Goal: Task Accomplishment & Management: Manage account settings

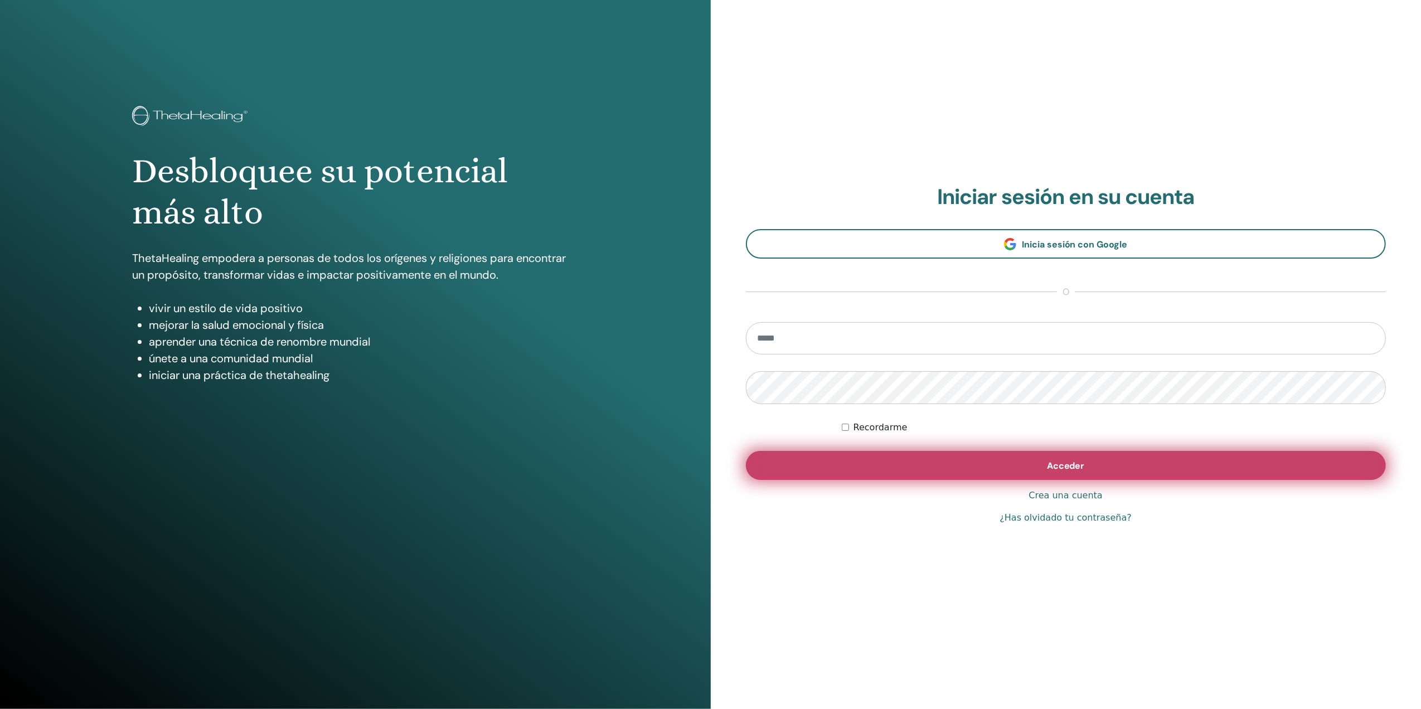
type input "**********"
click at [874, 462] on button "Acceder" at bounding box center [1066, 465] width 641 height 29
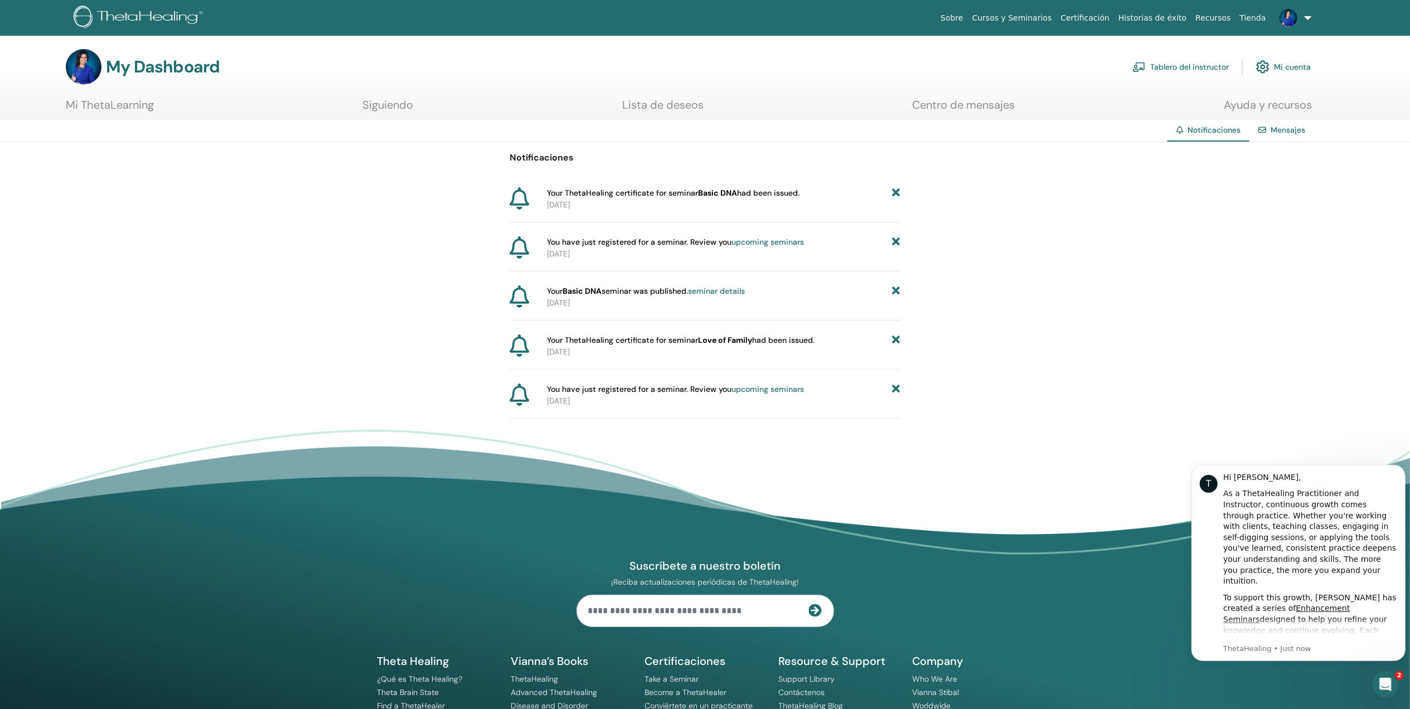
click at [718, 192] on b "Basic DNA" at bounding box center [717, 193] width 39 height 10
click at [638, 201] on p "2025-01-27" at bounding box center [723, 205] width 353 height 12
click at [1210, 18] on link "Recursos" at bounding box center [1213, 18] width 44 height 21
click at [745, 242] on link "upcoming seminars" at bounding box center [767, 242] width 72 height 10
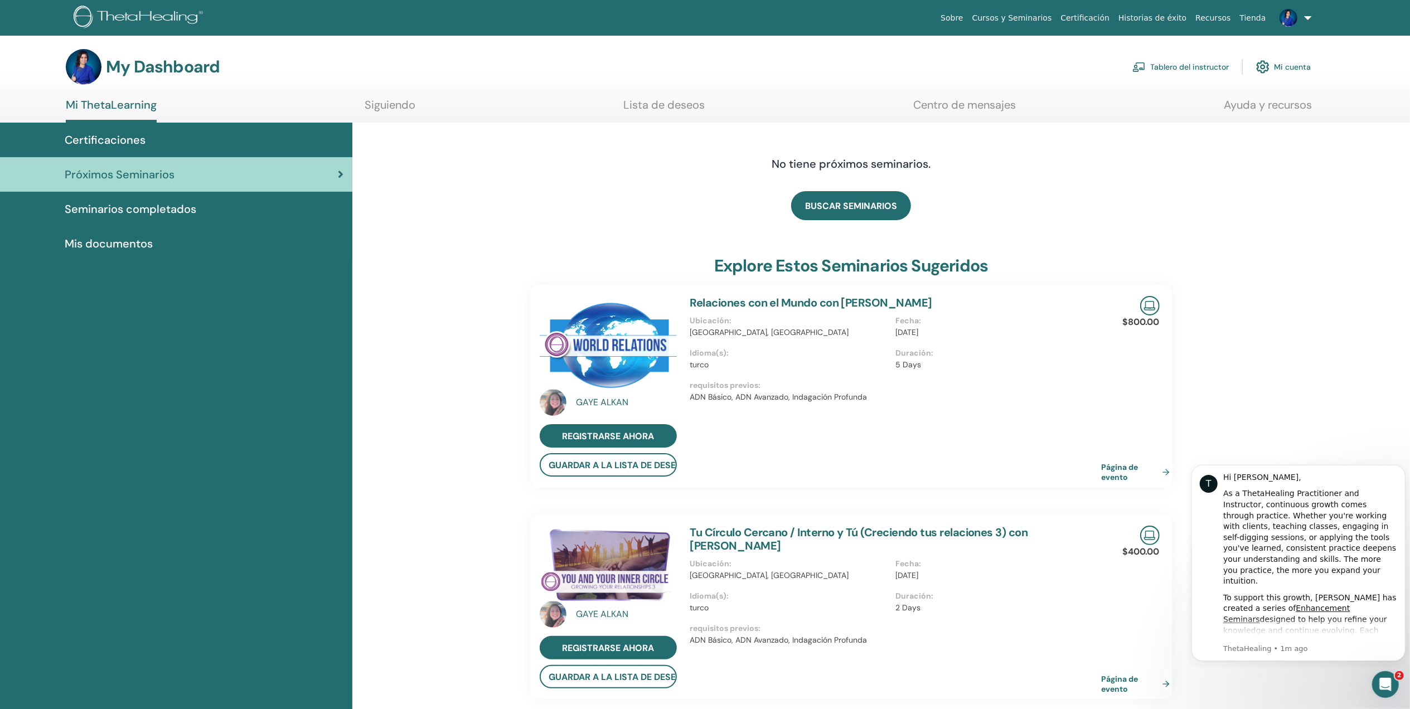
click at [157, 135] on div "Certificaciones" at bounding box center [176, 140] width 334 height 17
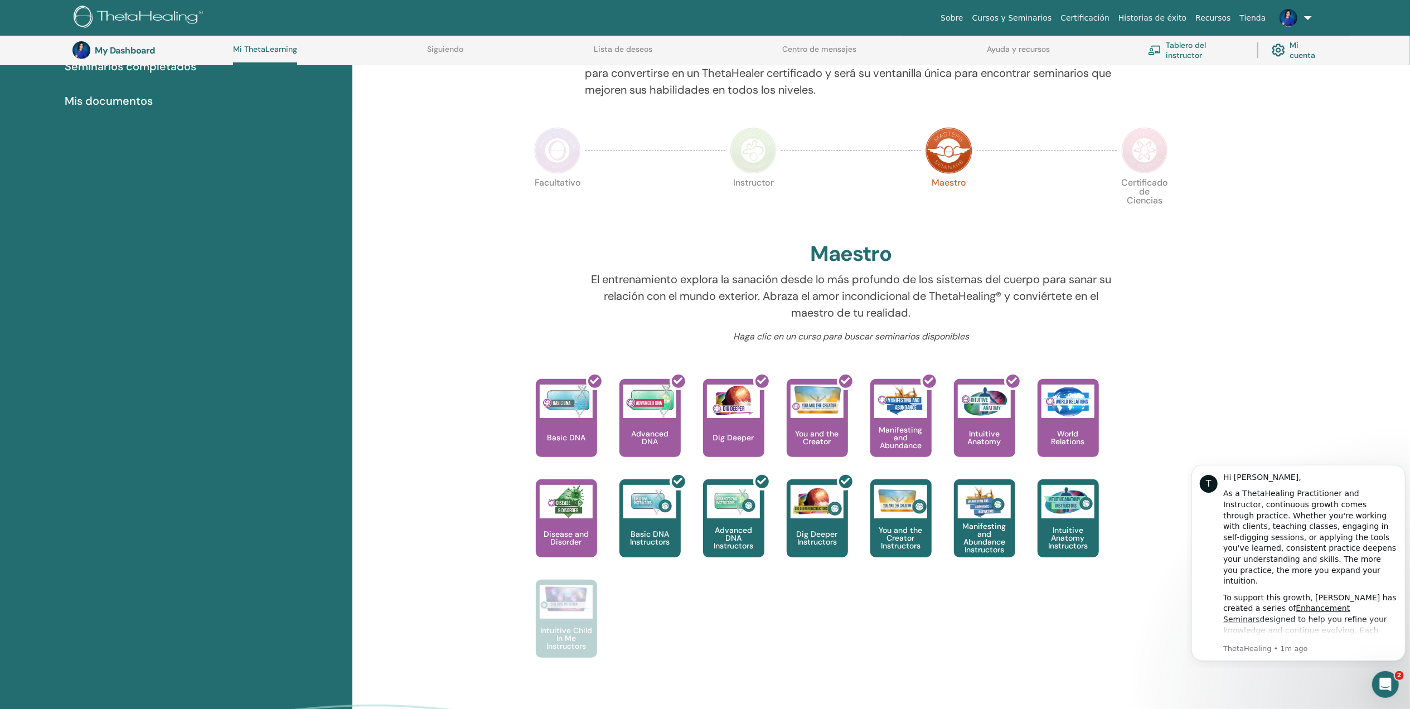
scroll to position [180, 0]
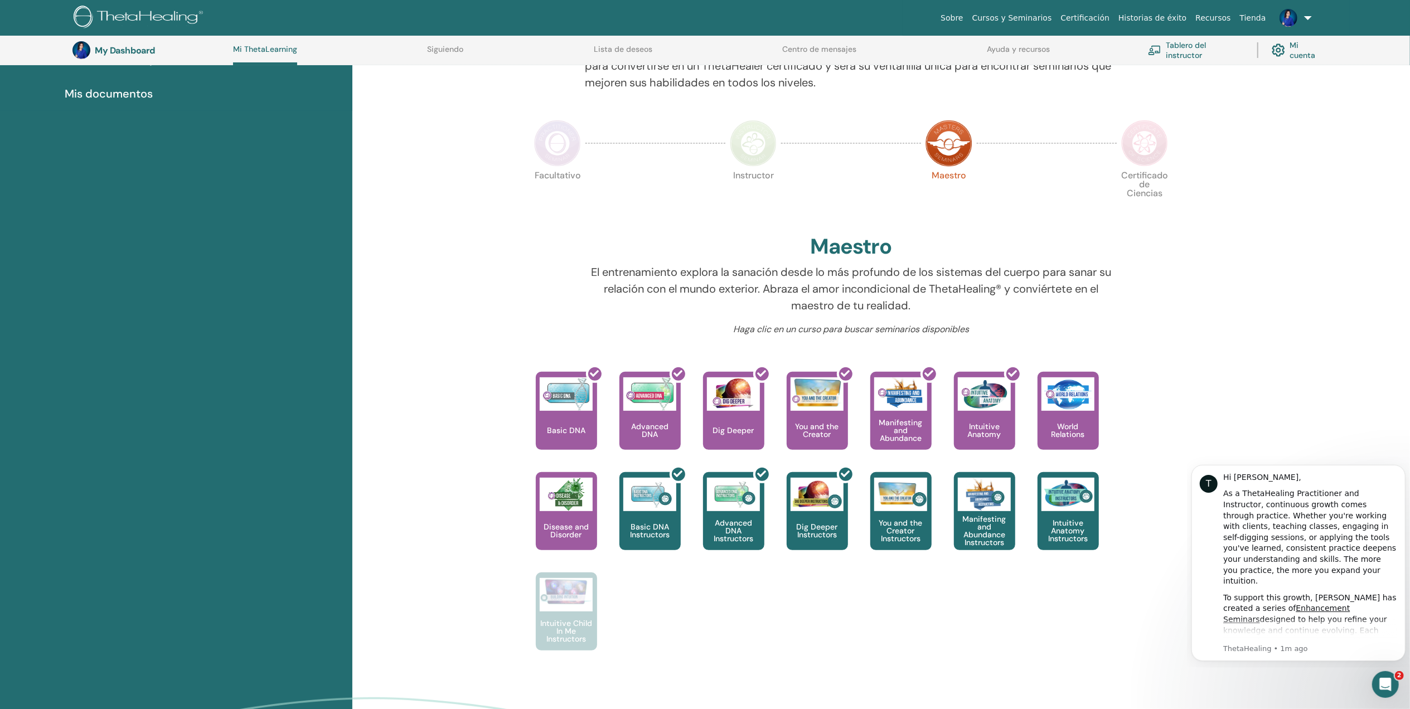
click at [123, 98] on span "Mis documentos" at bounding box center [109, 93] width 88 height 17
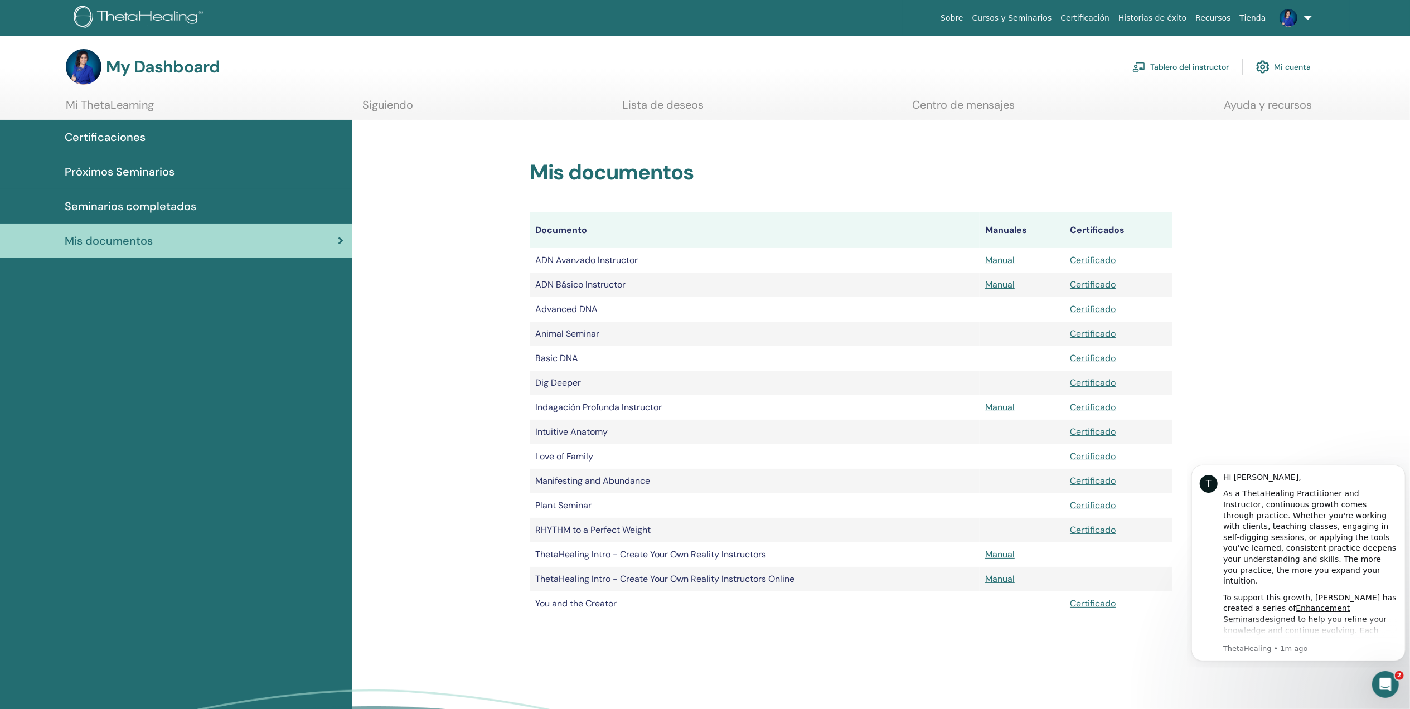
click at [114, 136] on span "Certificaciones" at bounding box center [105, 137] width 81 height 17
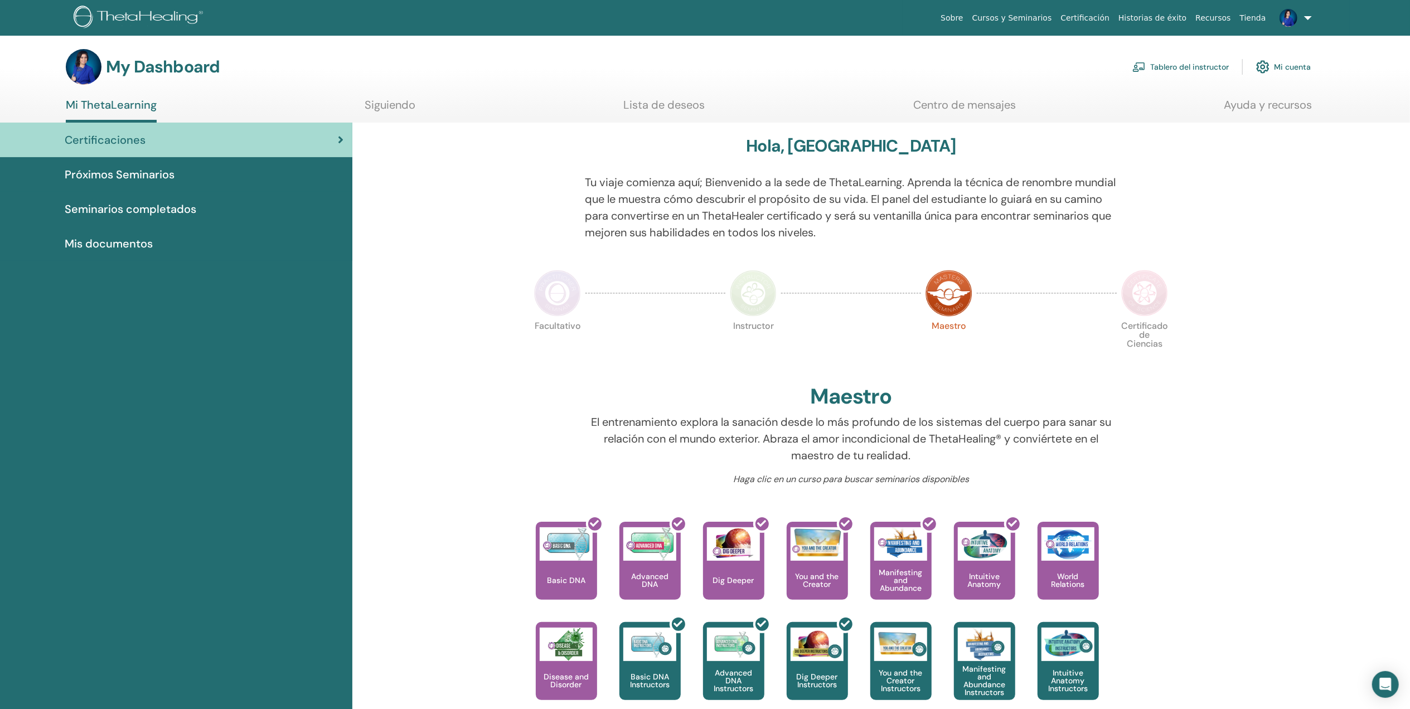
click at [117, 172] on span "Próximos Seminarios" at bounding box center [120, 174] width 110 height 17
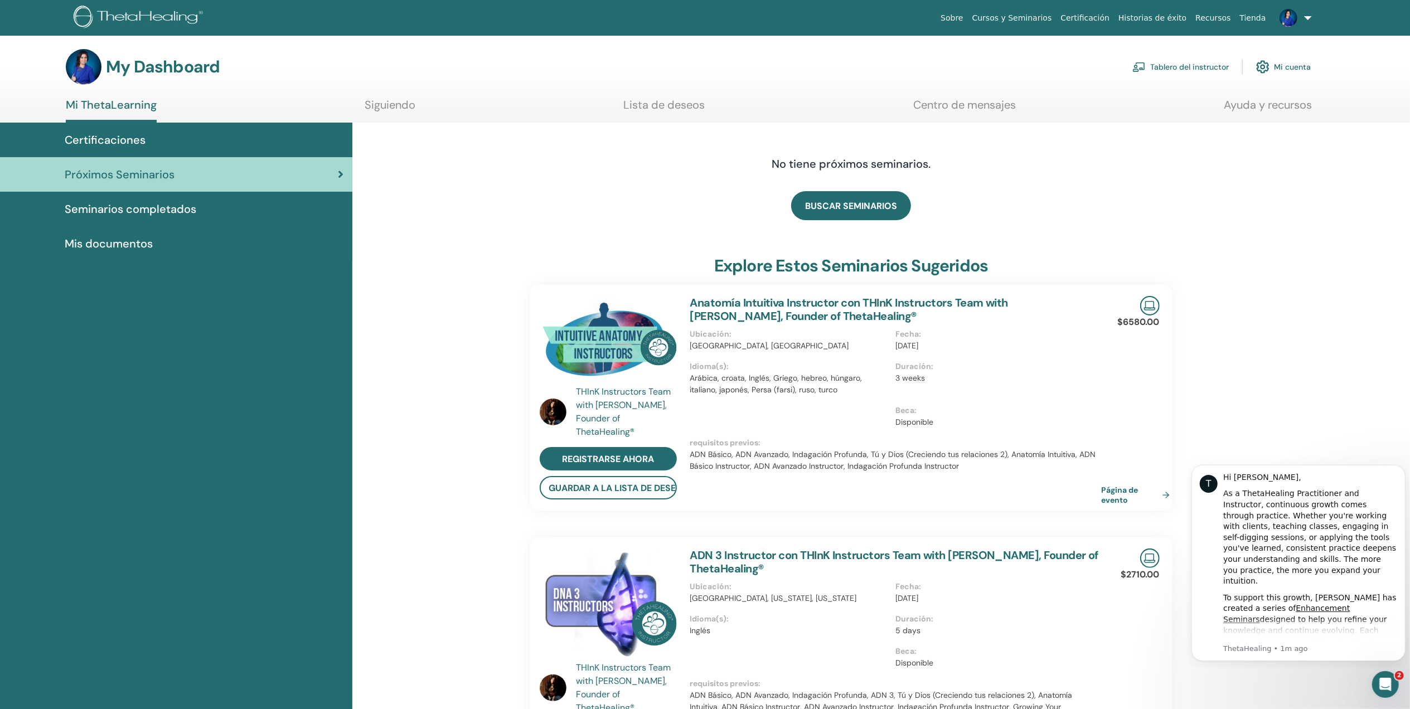
click at [172, 203] on span "Seminarios completados" at bounding box center [131, 209] width 132 height 17
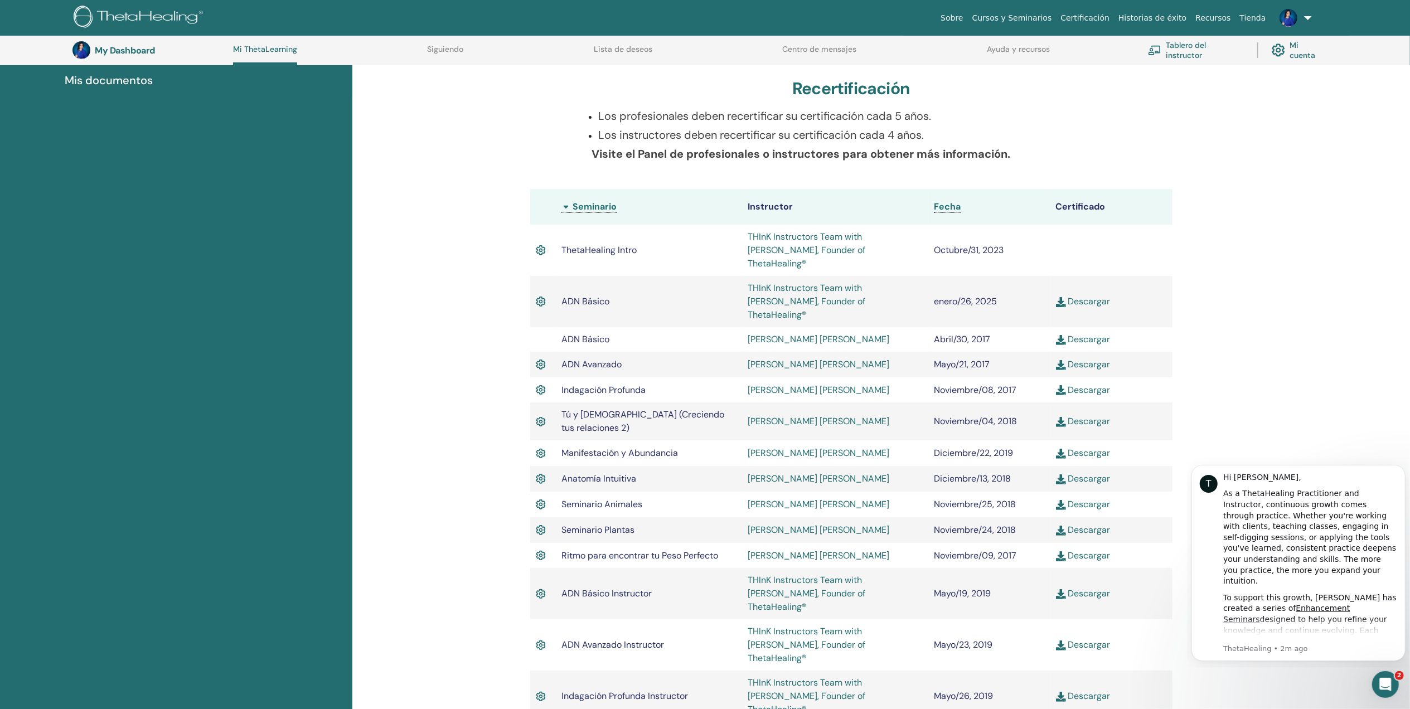
scroll to position [237, 0]
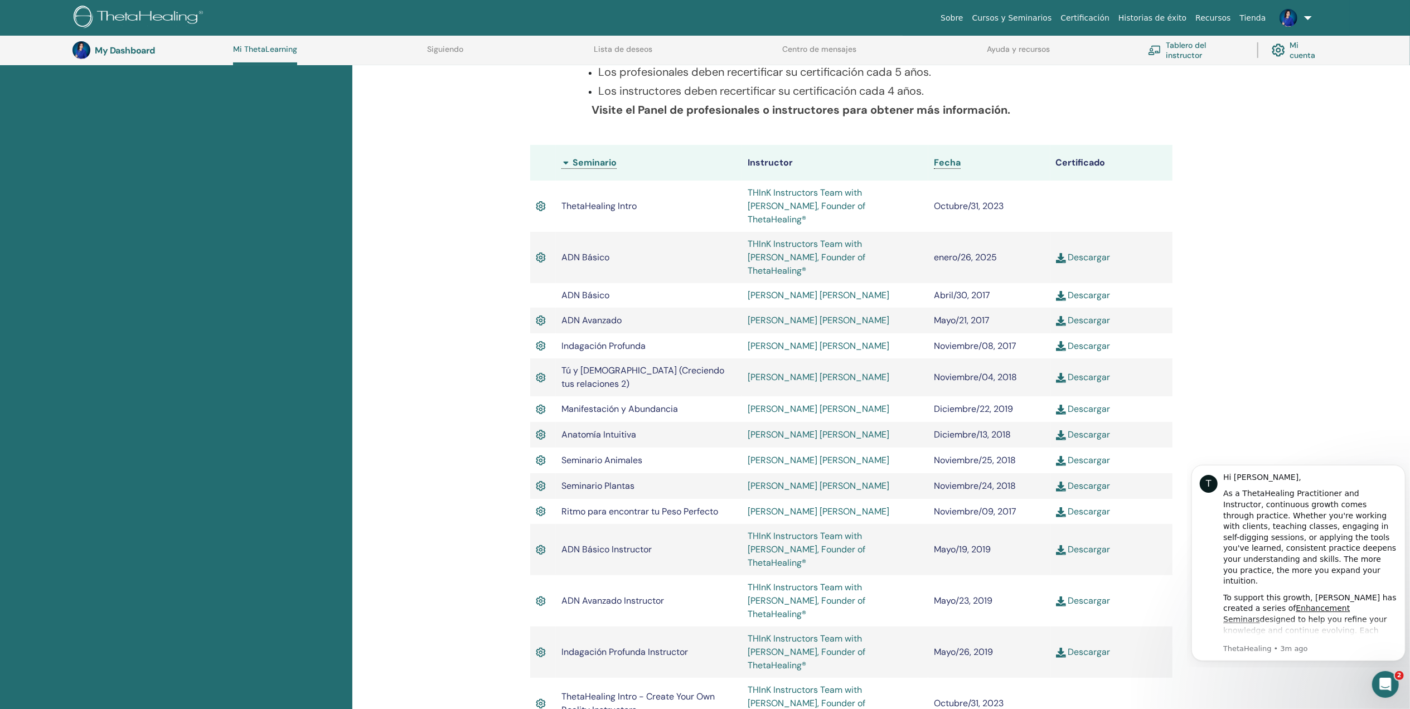
click at [125, 54] on h3 "My Dashboard" at bounding box center [150, 50] width 111 height 11
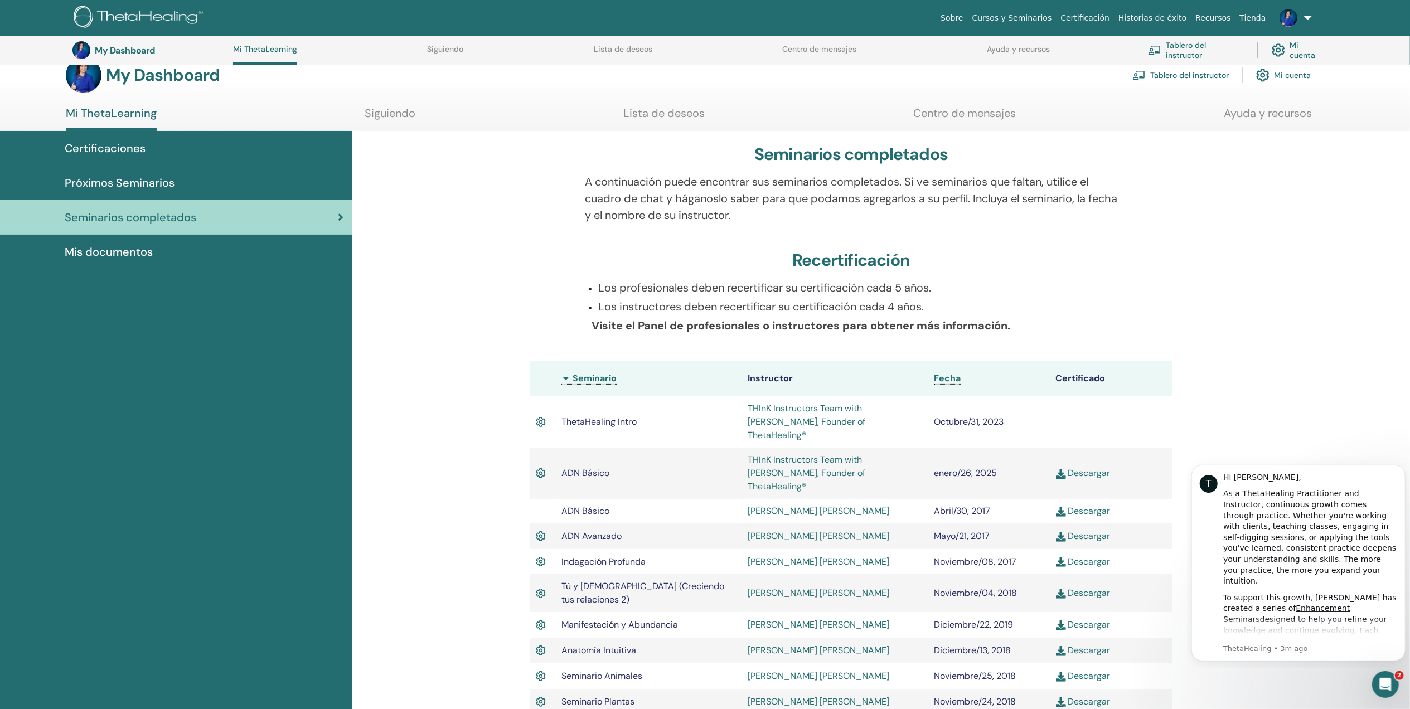
scroll to position [0, 0]
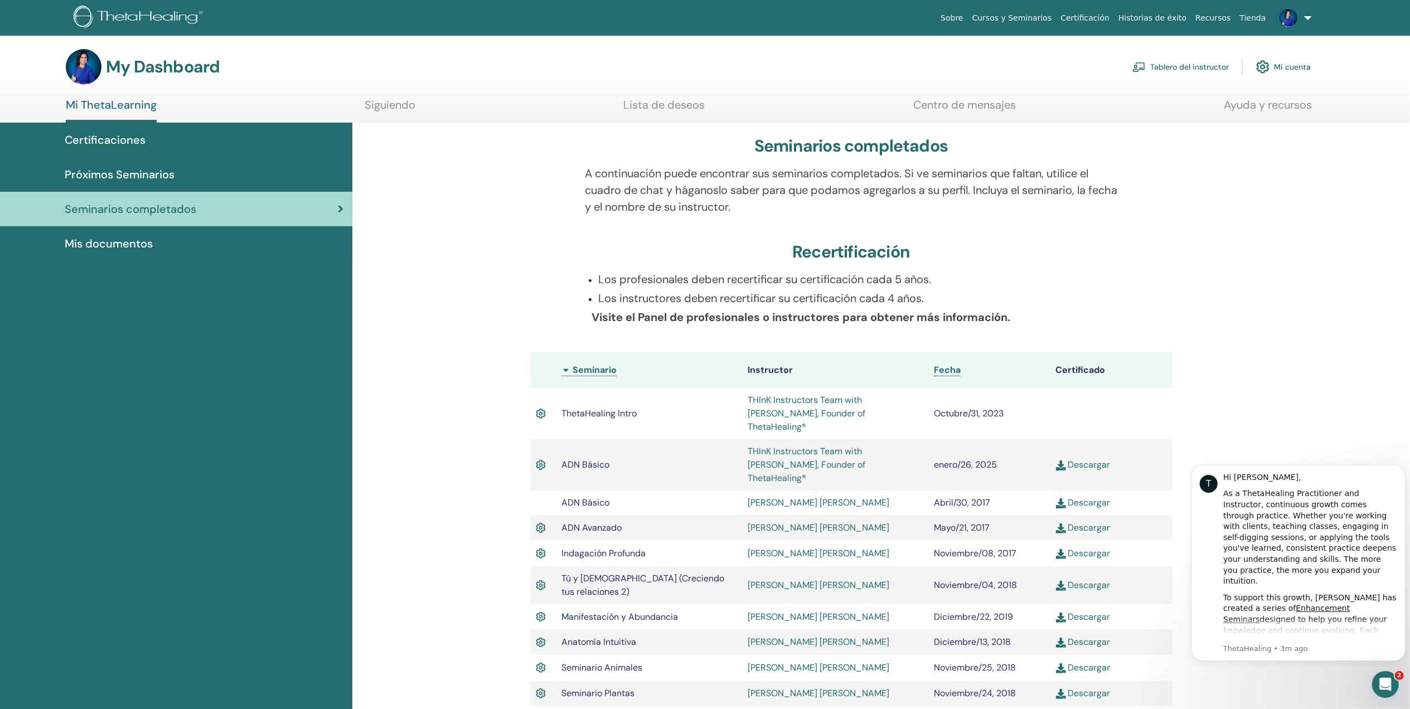
click at [126, 144] on span "Certificaciones" at bounding box center [105, 140] width 81 height 17
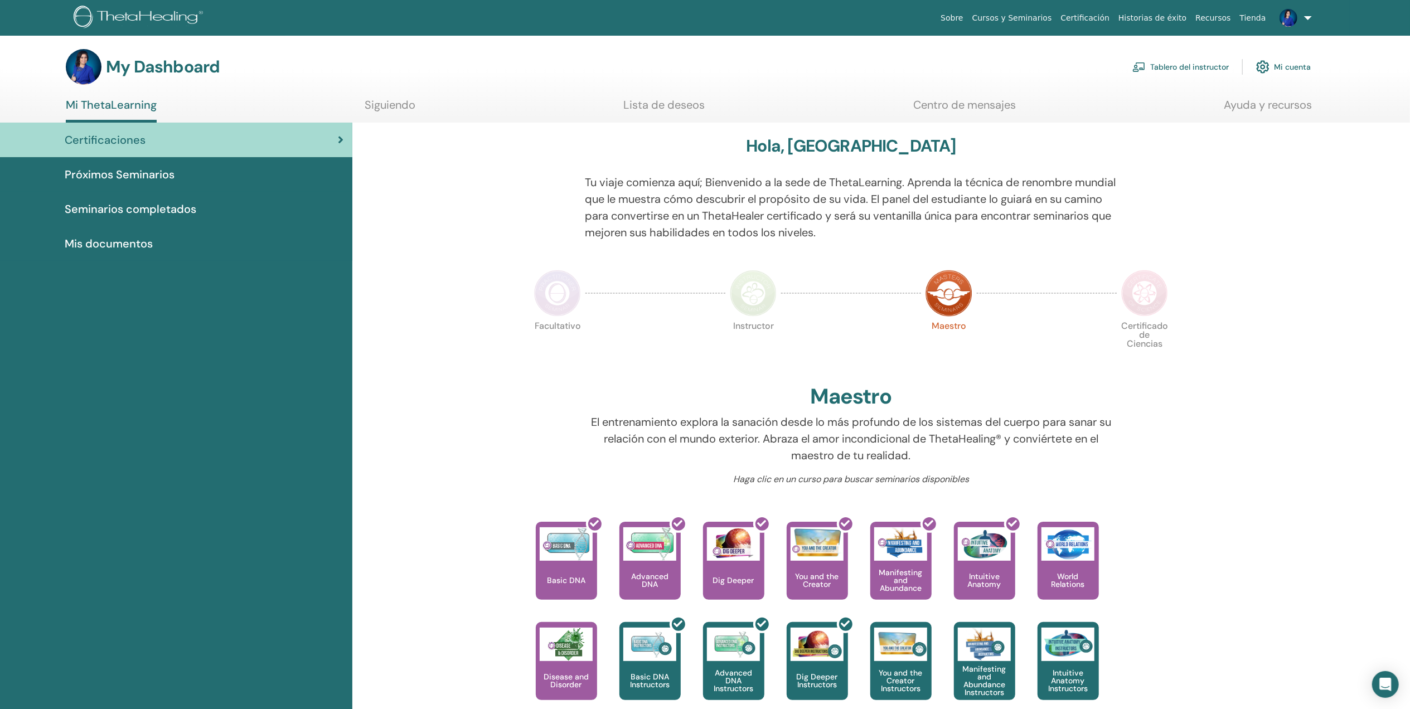
click at [132, 170] on span "Próximos Seminarios" at bounding box center [120, 174] width 110 height 17
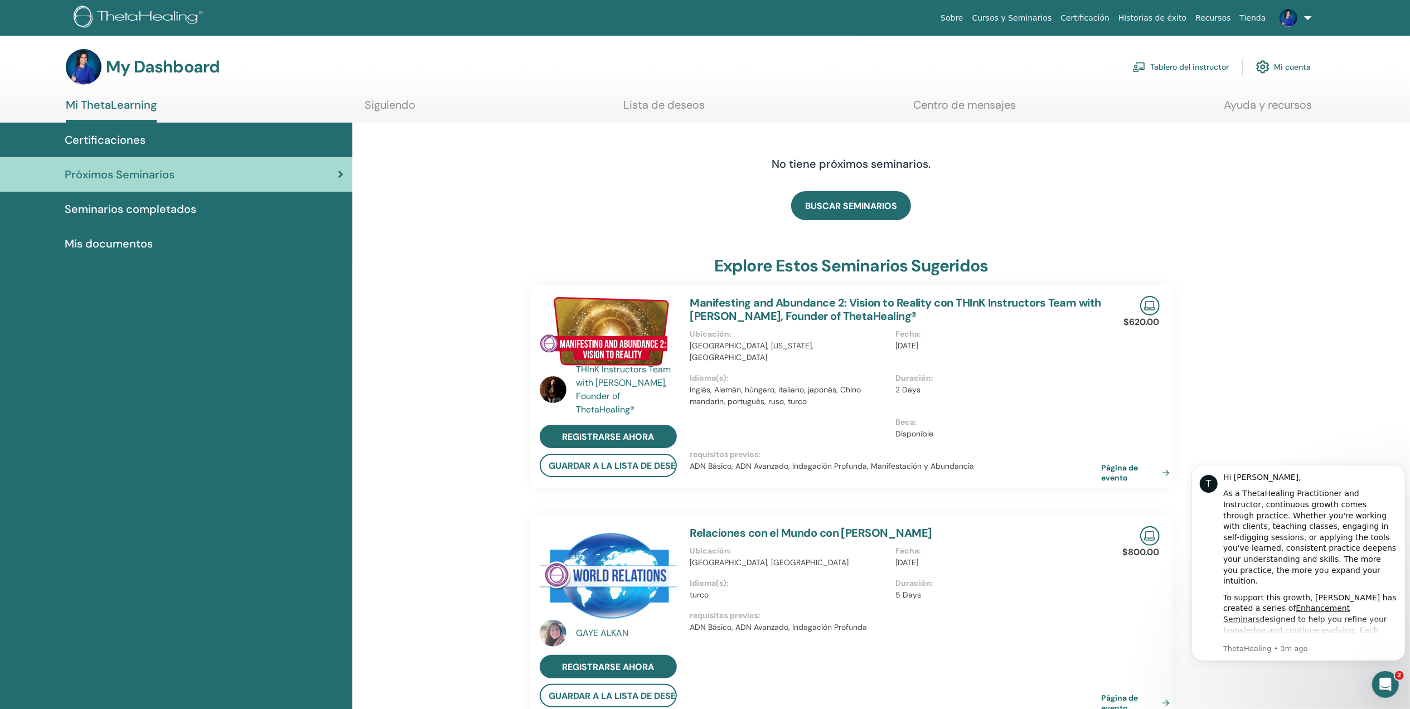
click at [125, 239] on span "Mis documentos" at bounding box center [109, 243] width 88 height 17
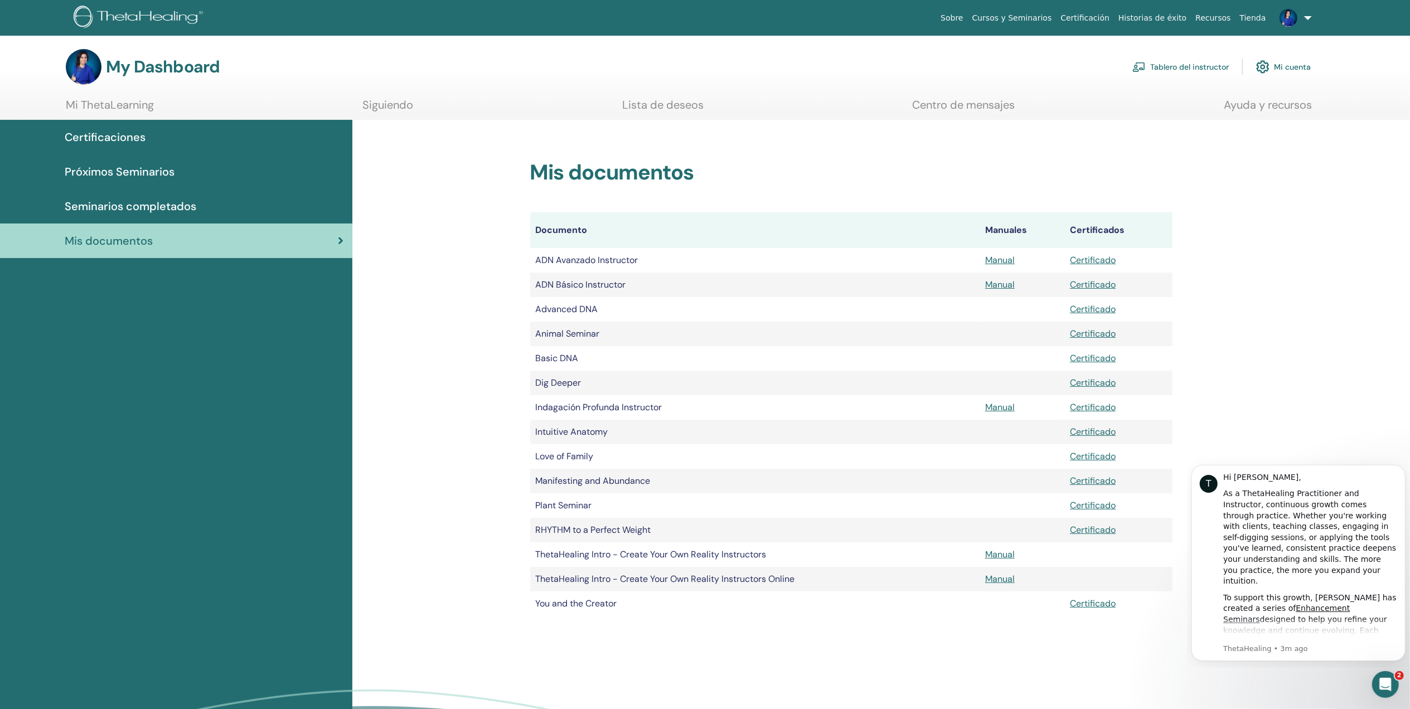
click at [402, 105] on link "Siguiendo" at bounding box center [388, 109] width 51 height 22
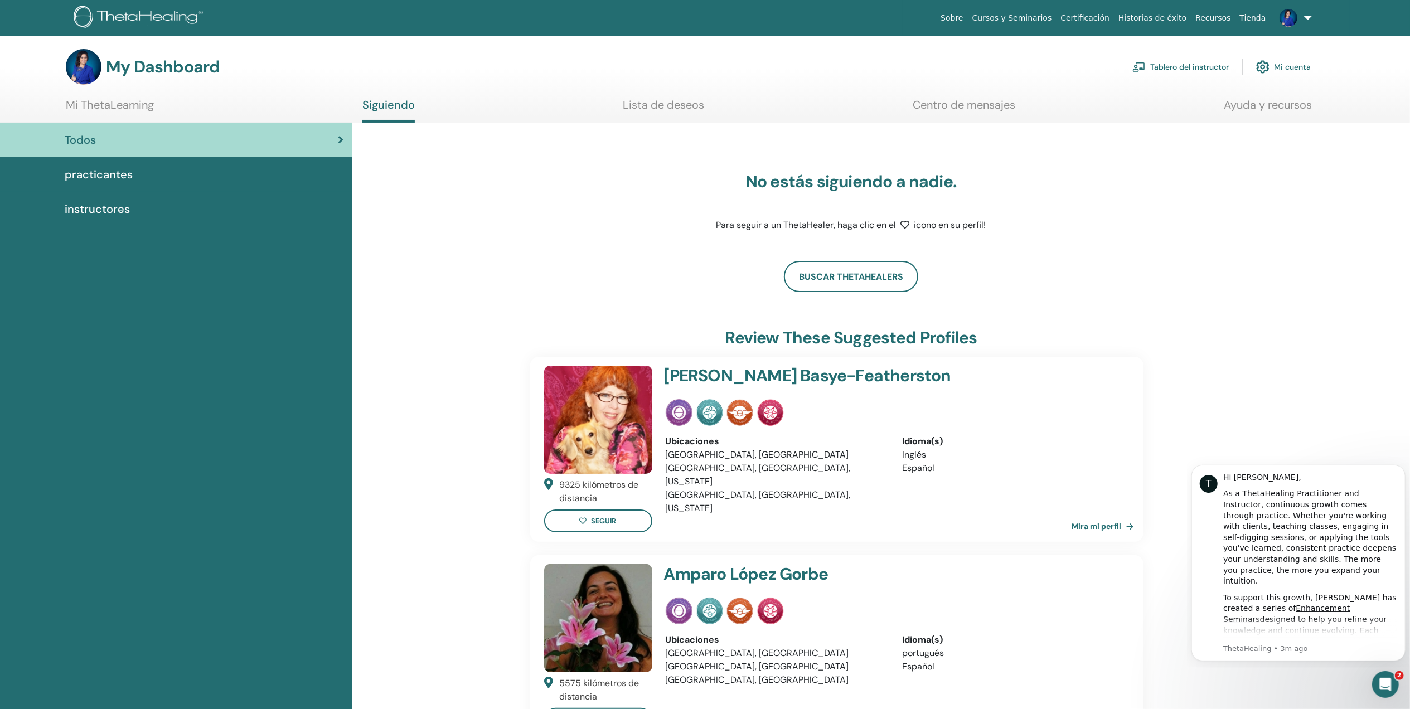
click at [123, 181] on span "practicantes" at bounding box center [99, 174] width 68 height 17
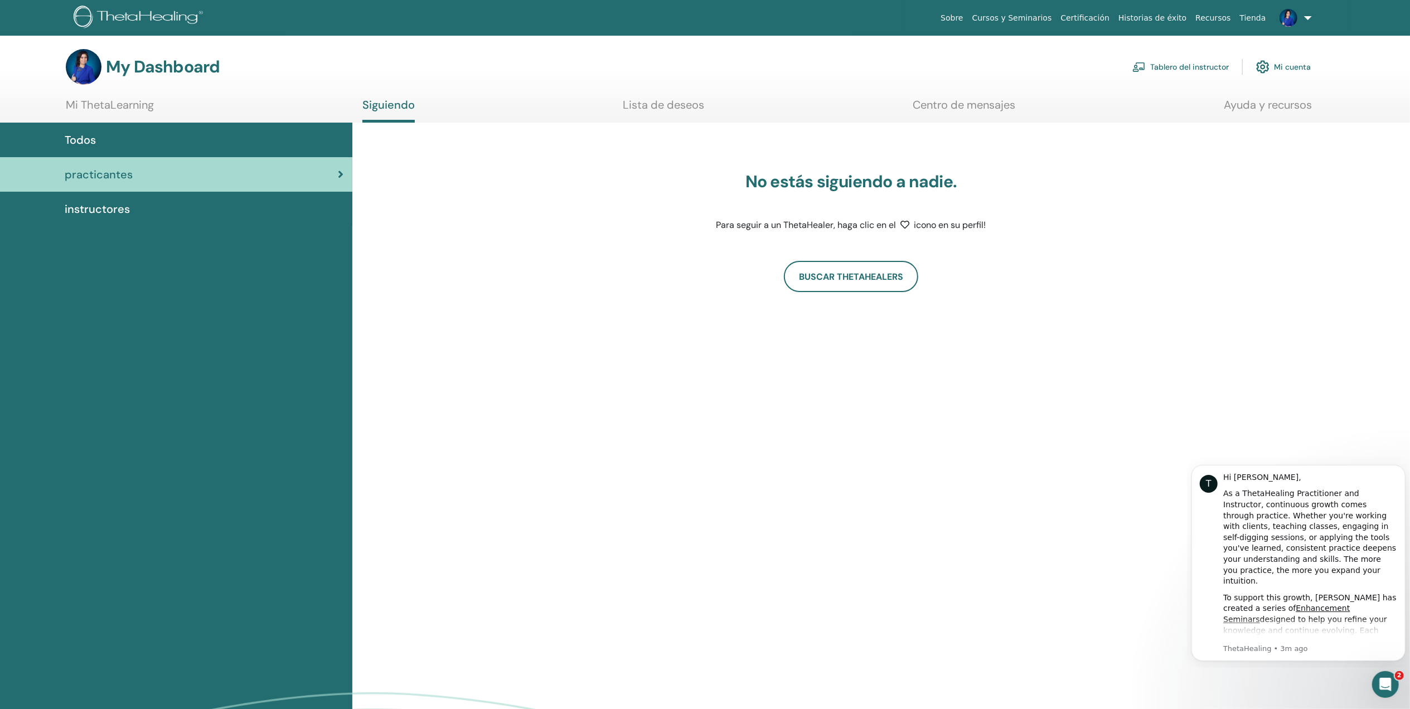
click at [119, 206] on span "instructores" at bounding box center [97, 209] width 65 height 17
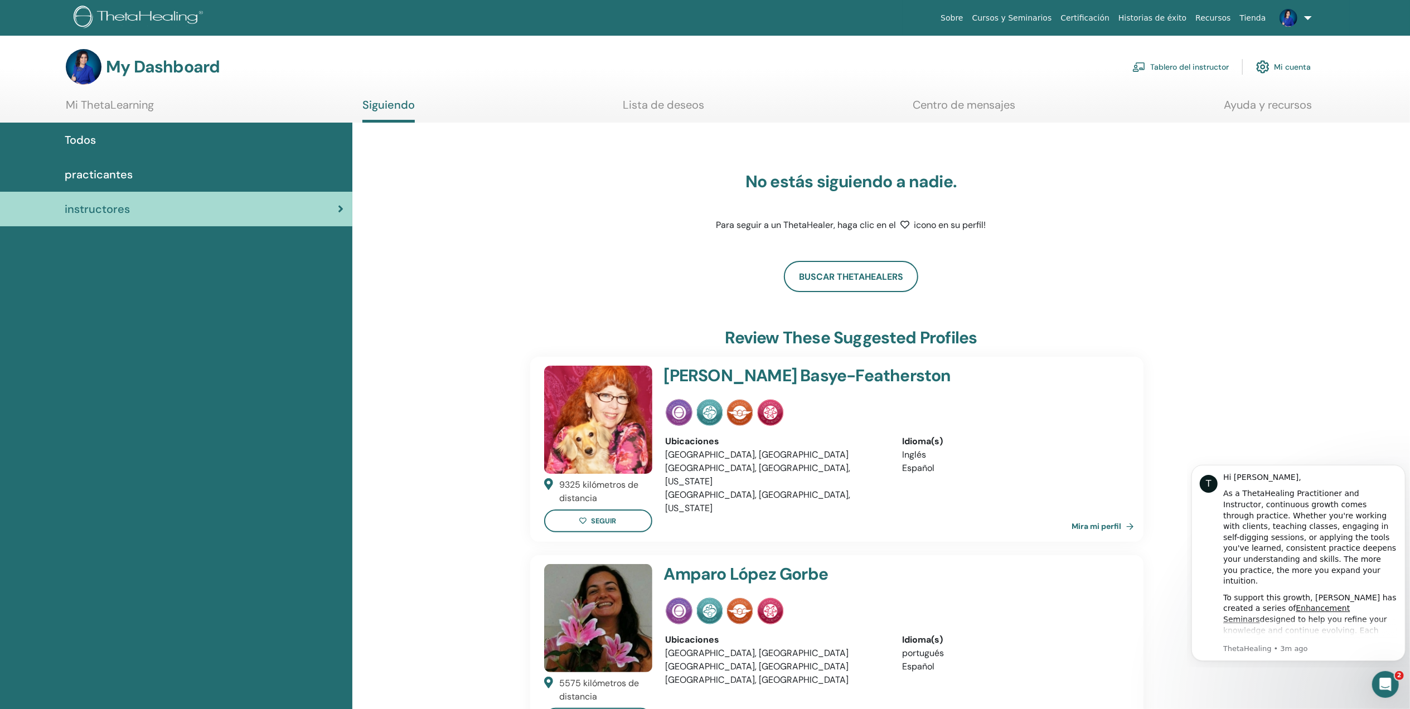
click at [1187, 65] on link "Tablero del instructor" at bounding box center [1180, 67] width 96 height 25
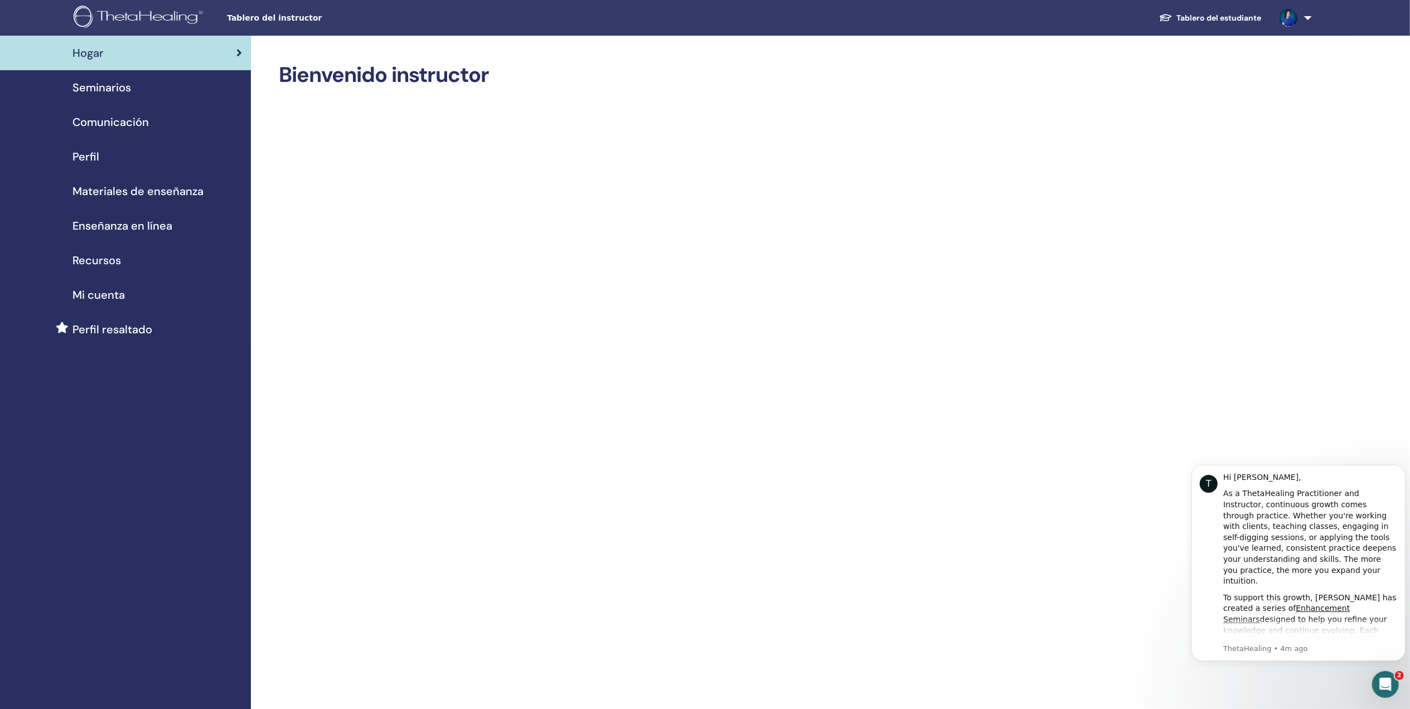
click at [130, 86] on span "Seminarios" at bounding box center [101, 87] width 59 height 17
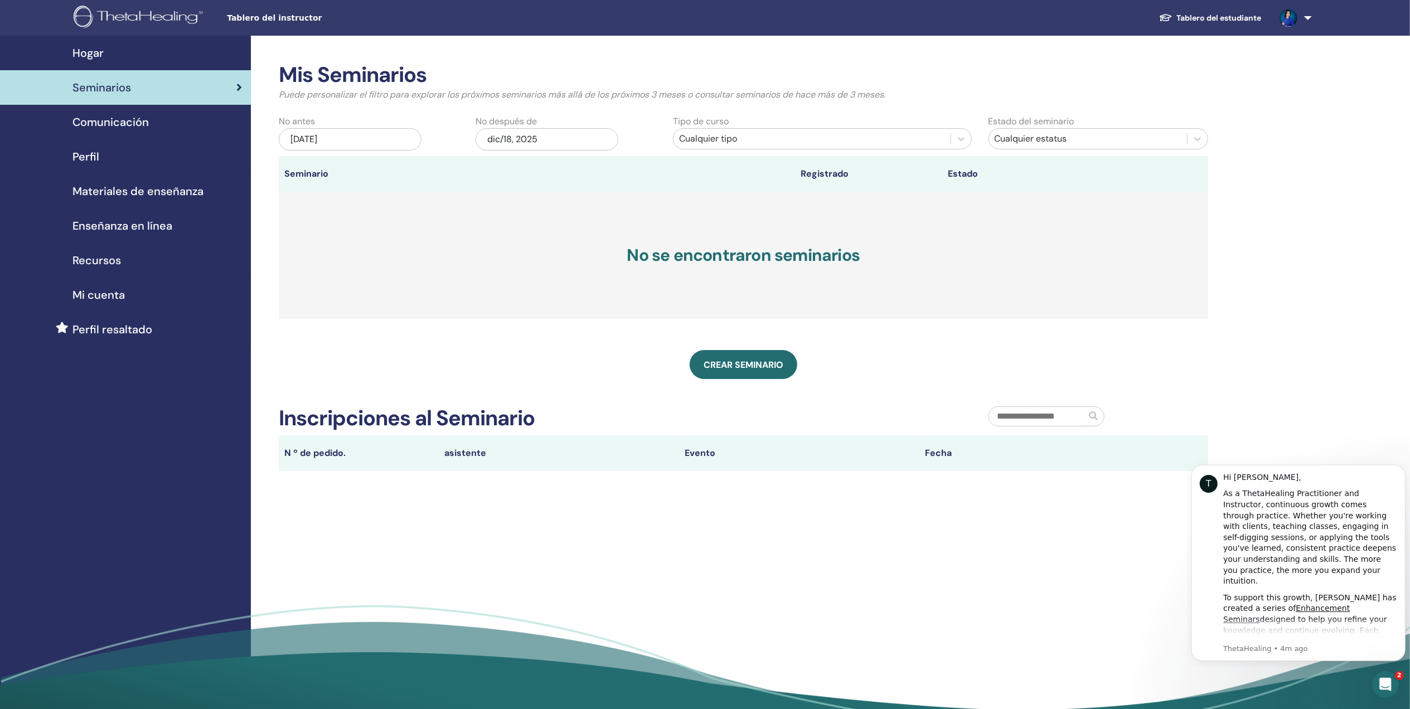
click at [139, 123] on span "Comunicación" at bounding box center [110, 122] width 76 height 17
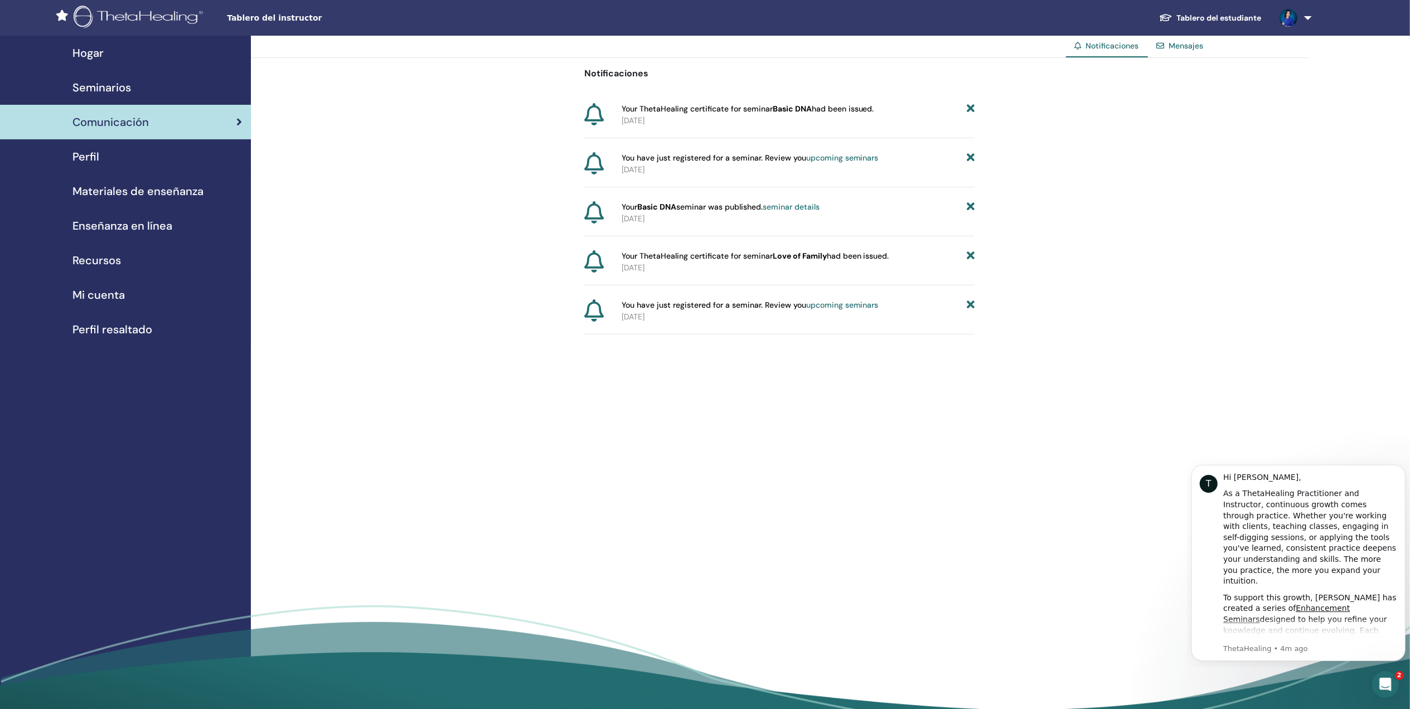
click at [105, 159] on div "Perfil" at bounding box center [125, 156] width 233 height 17
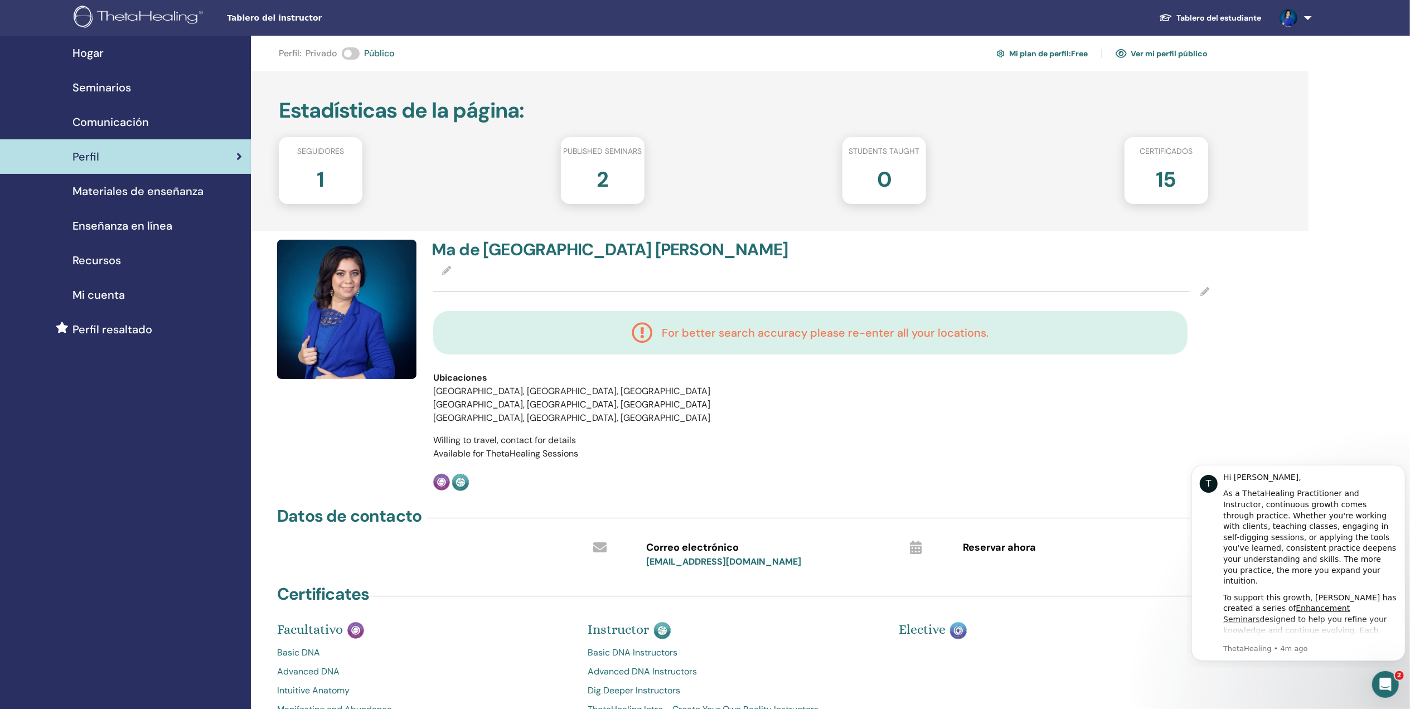
click at [123, 188] on span "Materiales de enseñanza" at bounding box center [137, 191] width 131 height 17
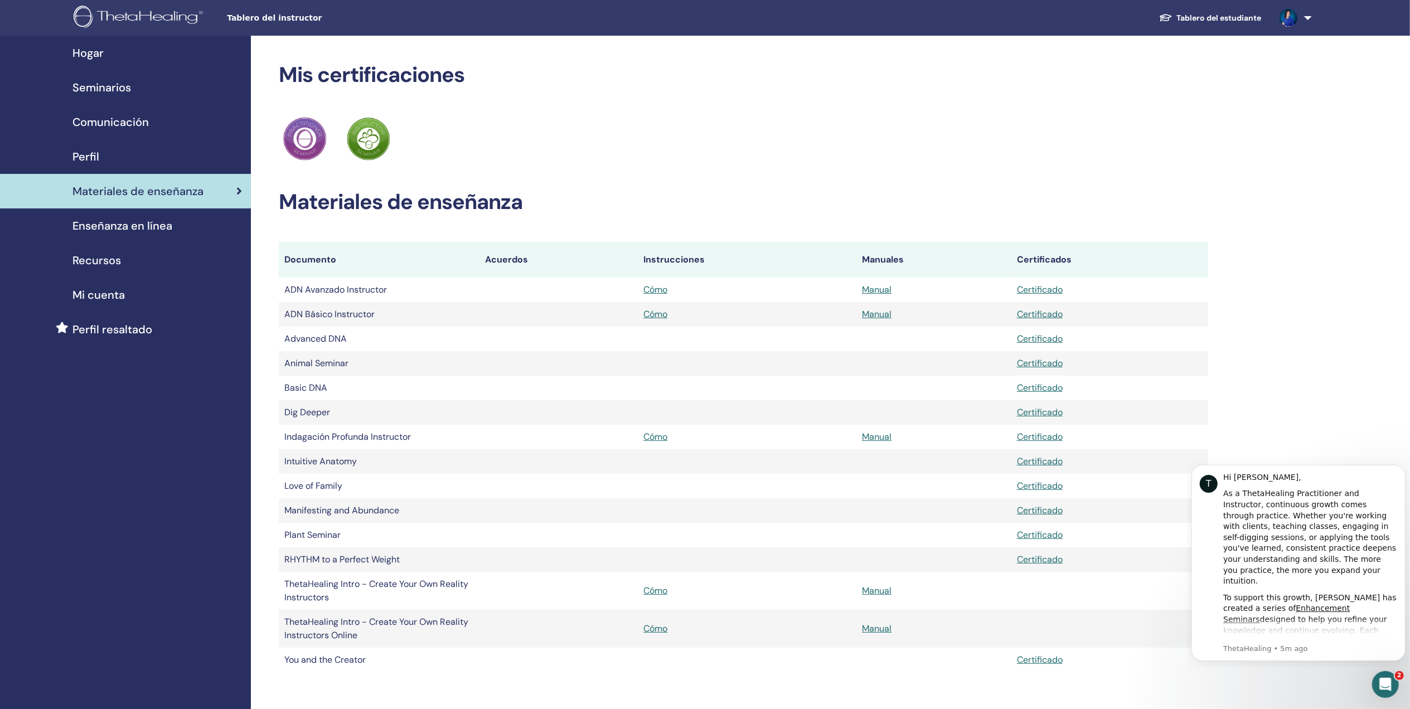
click at [115, 221] on span "Enseñanza en línea" at bounding box center [122, 225] width 100 height 17
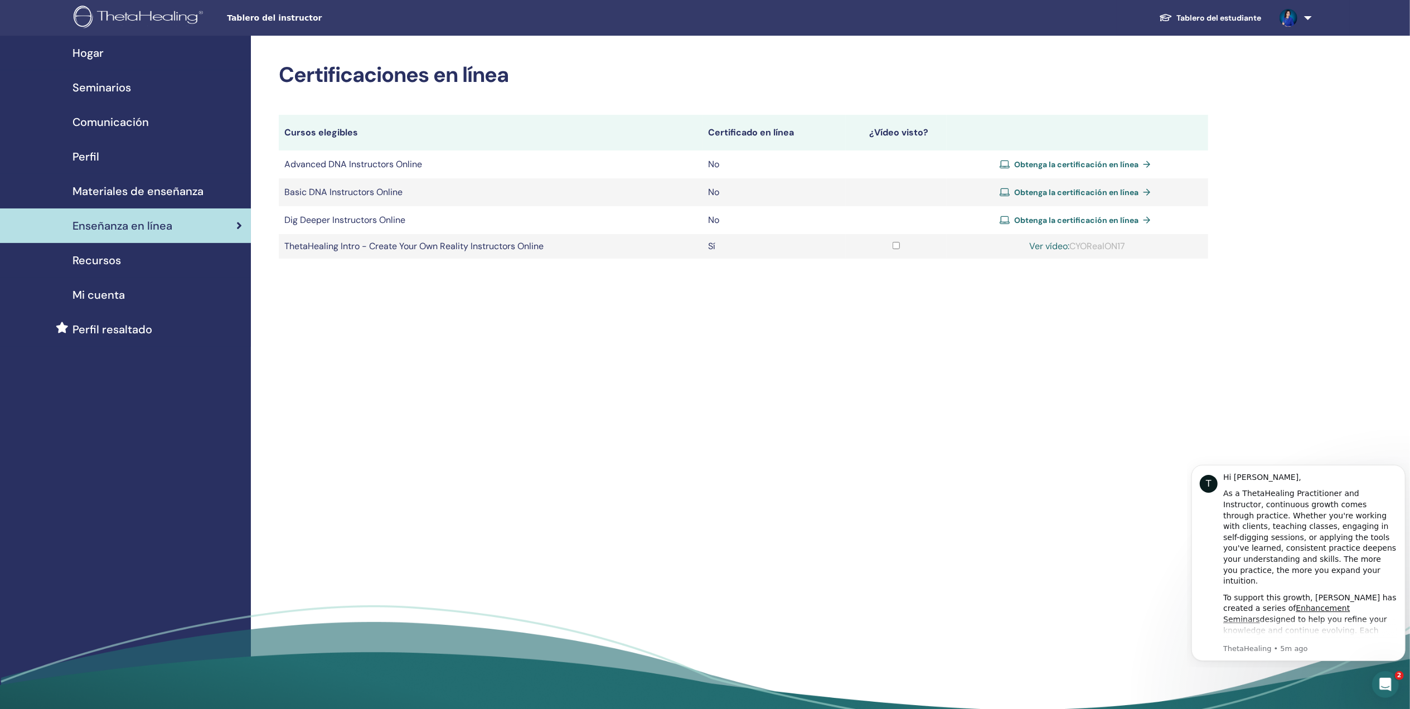
click at [120, 261] on span "Recursos" at bounding box center [96, 260] width 49 height 17
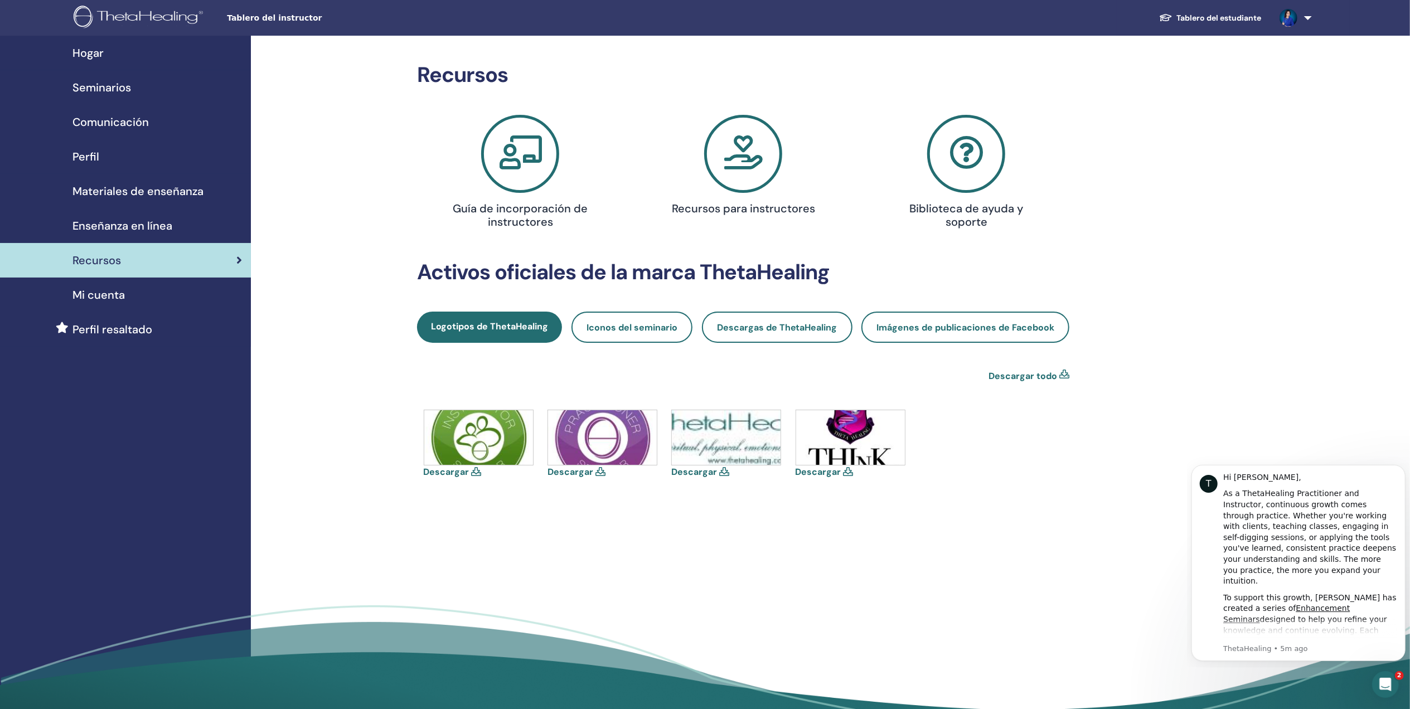
click at [110, 292] on span "Mi cuenta" at bounding box center [98, 295] width 52 height 17
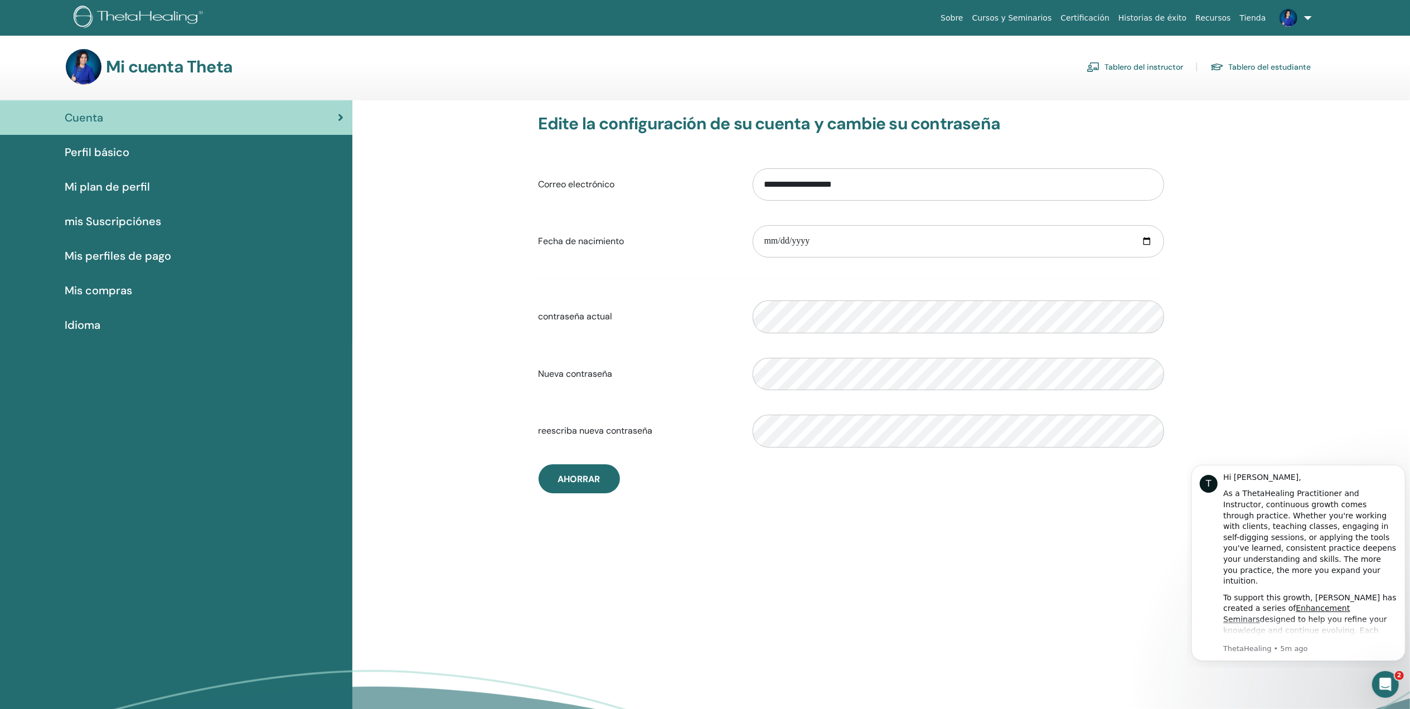
click at [96, 320] on span "Idioma" at bounding box center [83, 325] width 36 height 17
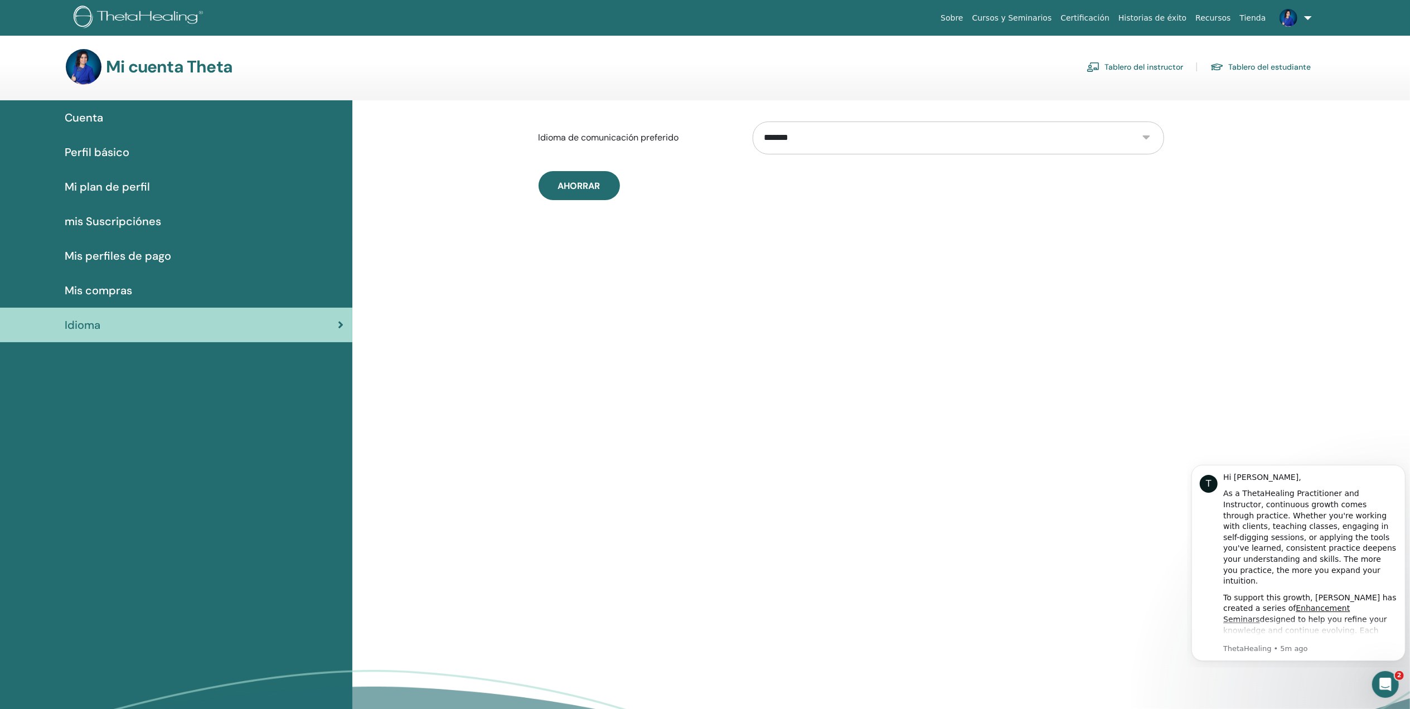
click at [110, 146] on span "Perfil básico" at bounding box center [97, 152] width 65 height 17
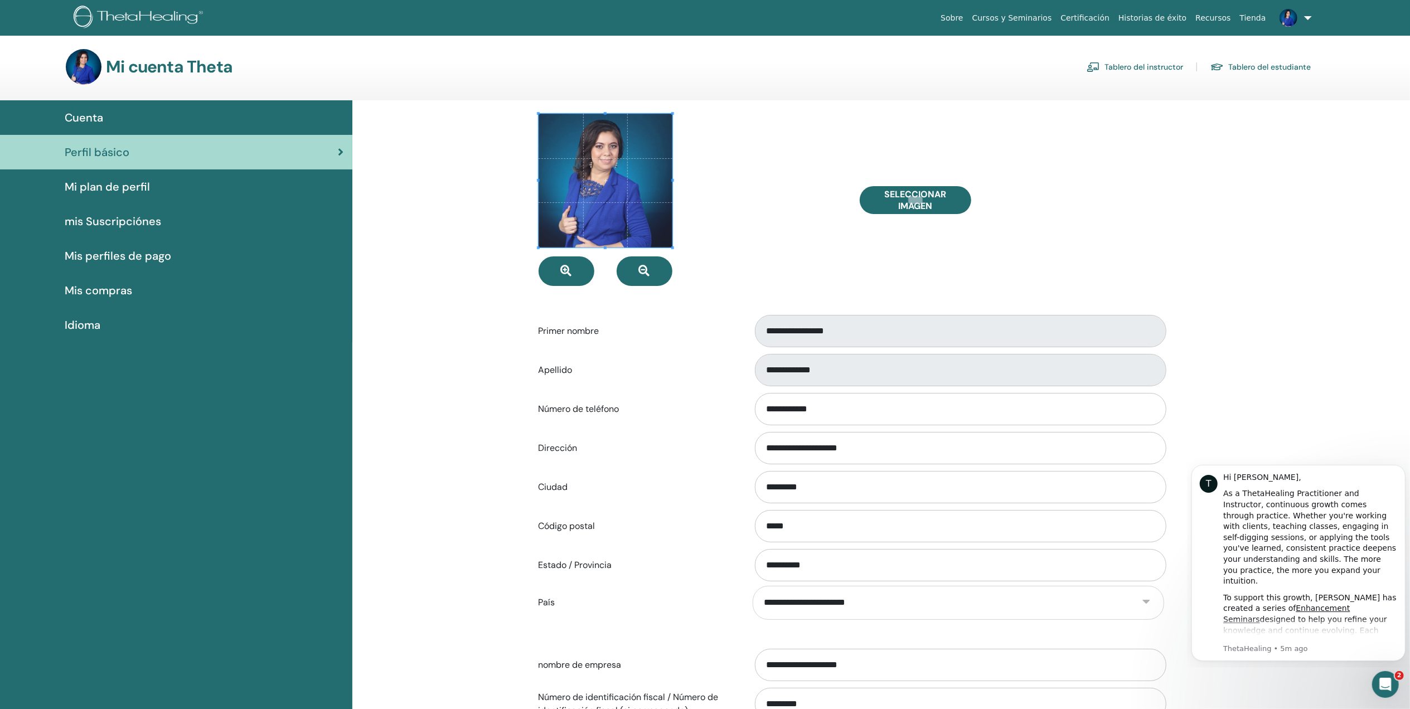
click at [159, 192] on div "Mi plan de perfil" at bounding box center [176, 186] width 334 height 17
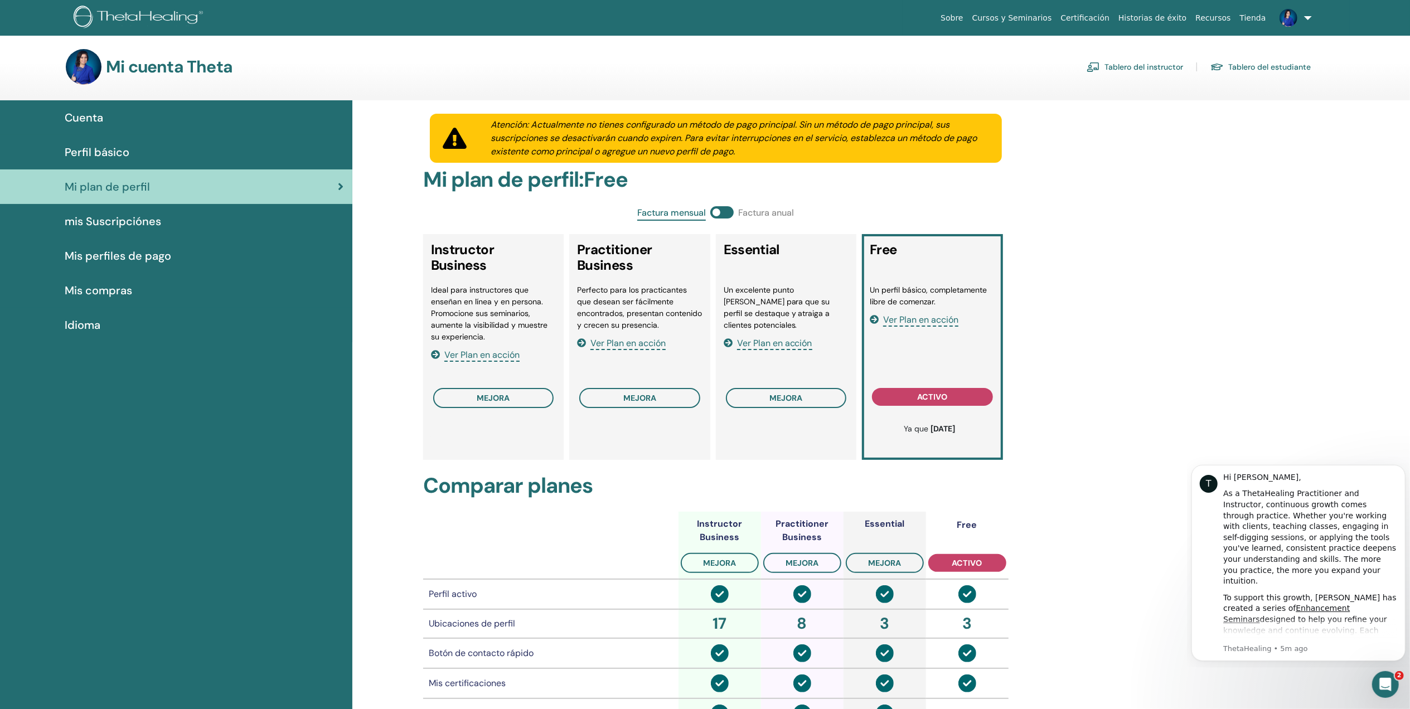
click at [132, 217] on span "mis Suscripciónes" at bounding box center [113, 221] width 96 height 17
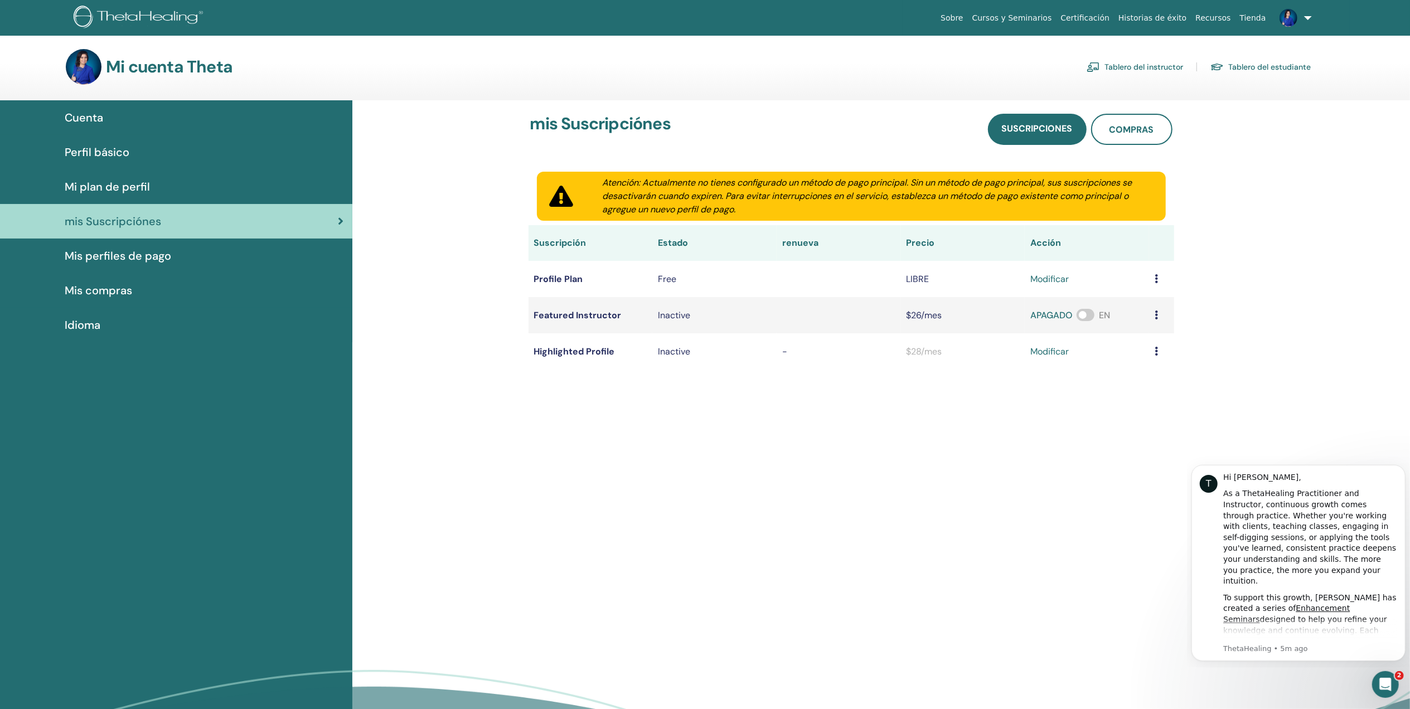
click at [149, 252] on span "Mis perfiles de pago" at bounding box center [118, 256] width 106 height 17
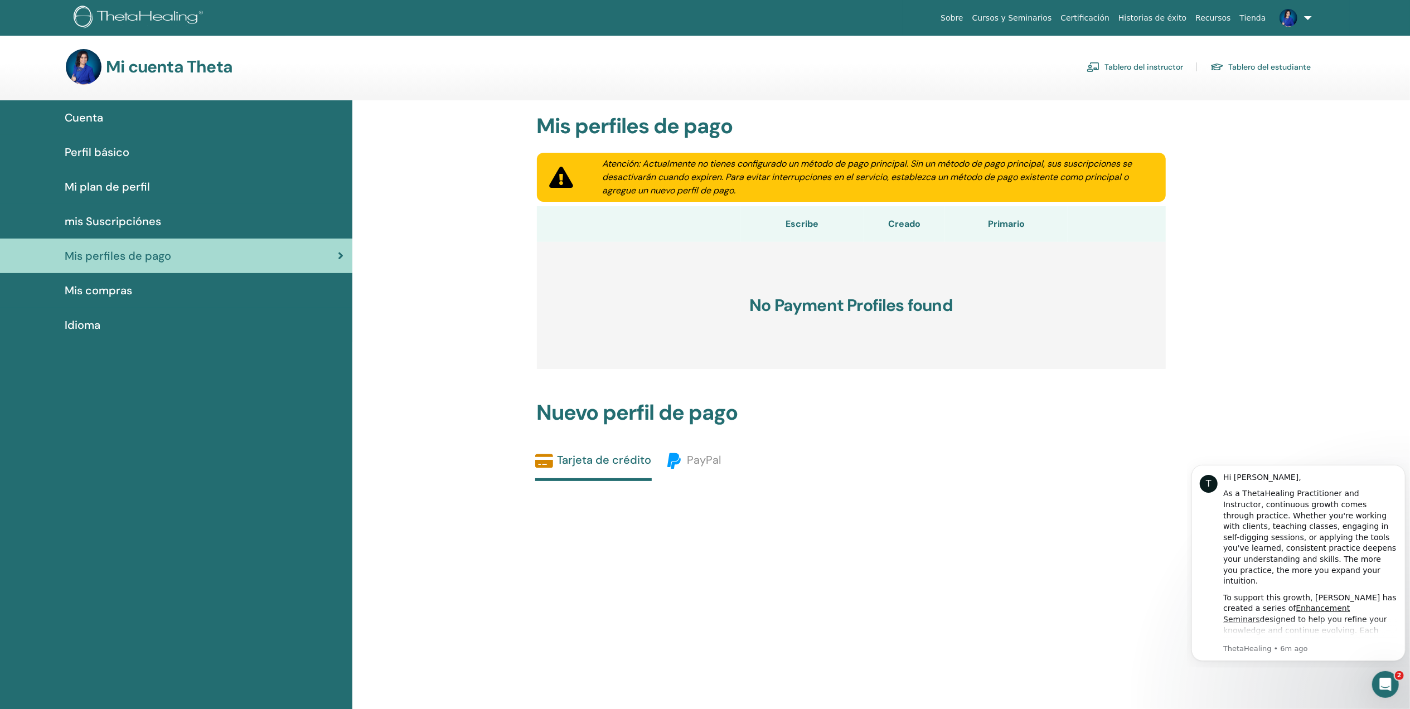
click at [139, 289] on div "Mis compras" at bounding box center [176, 290] width 334 height 17
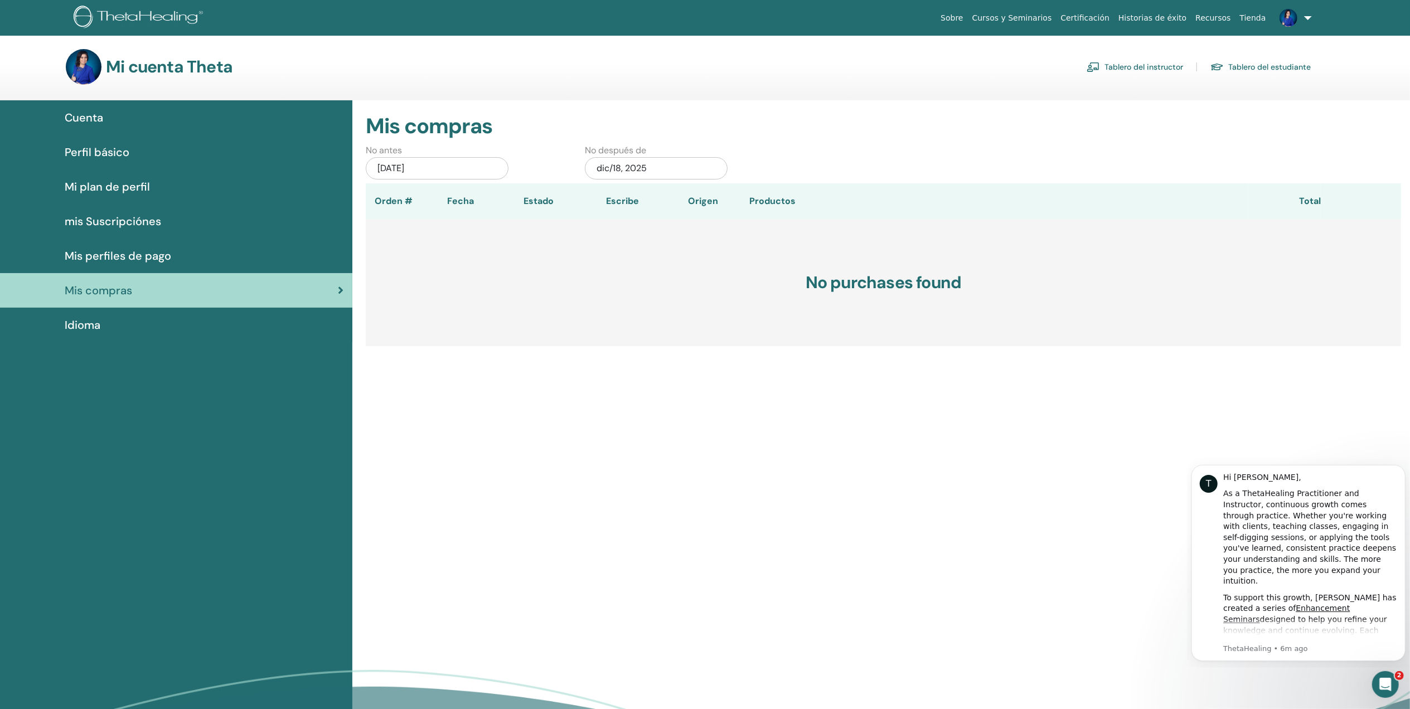
click at [128, 321] on div "Idioma" at bounding box center [176, 325] width 334 height 17
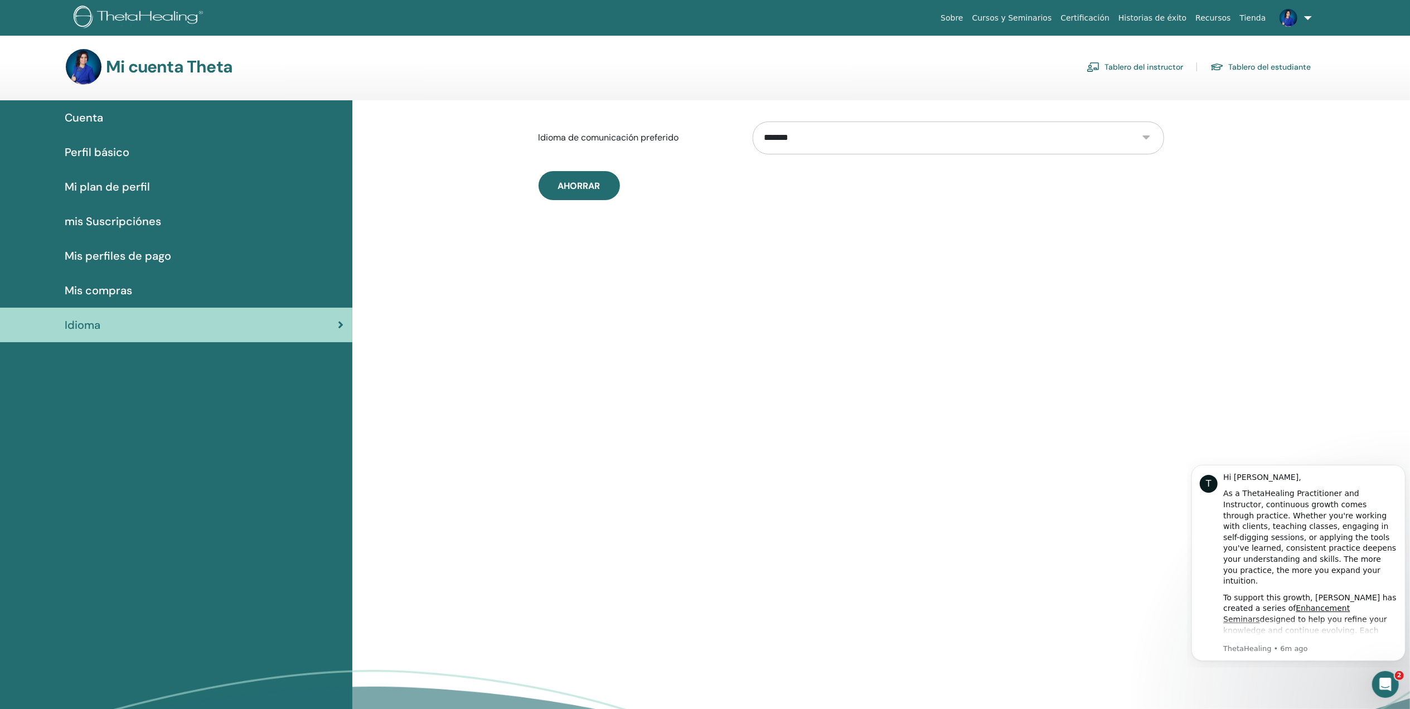
click at [96, 119] on span "Cuenta" at bounding box center [84, 117] width 38 height 17
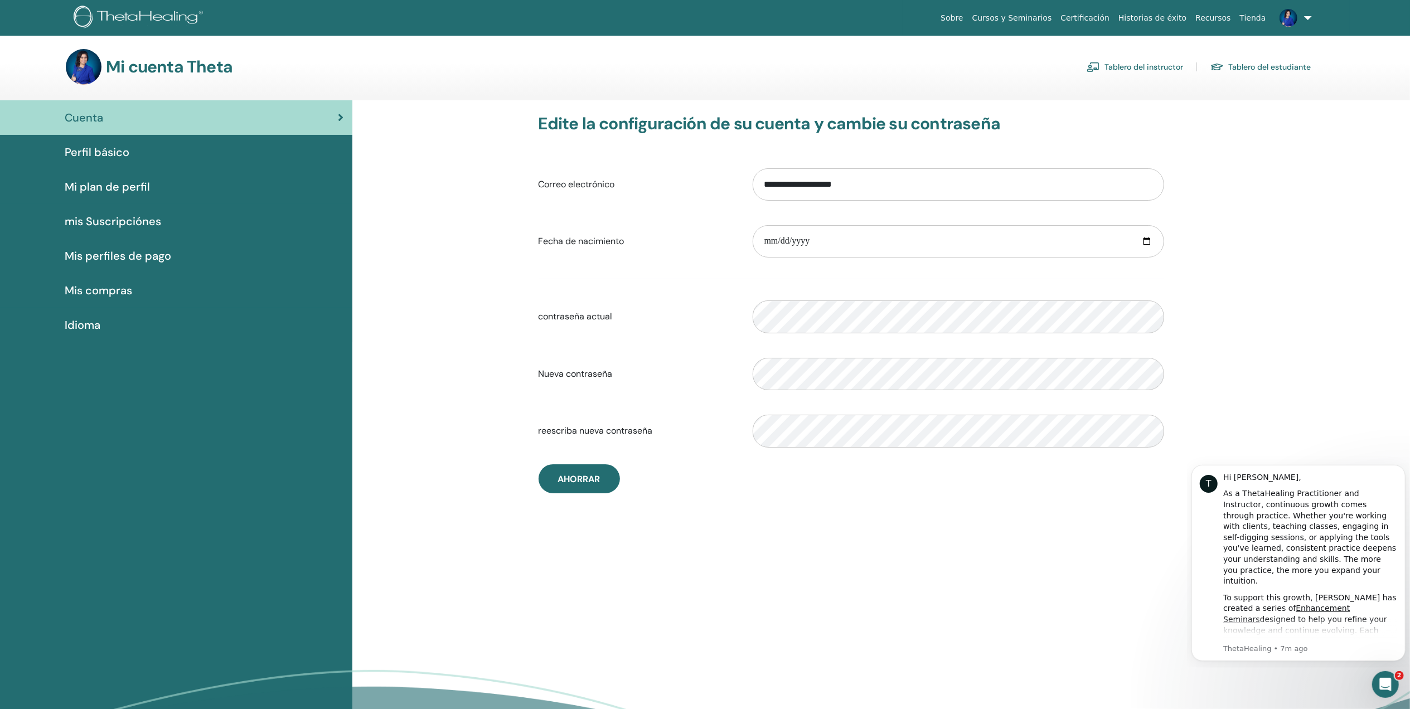
click at [117, 157] on span "Perfil básico" at bounding box center [97, 152] width 65 height 17
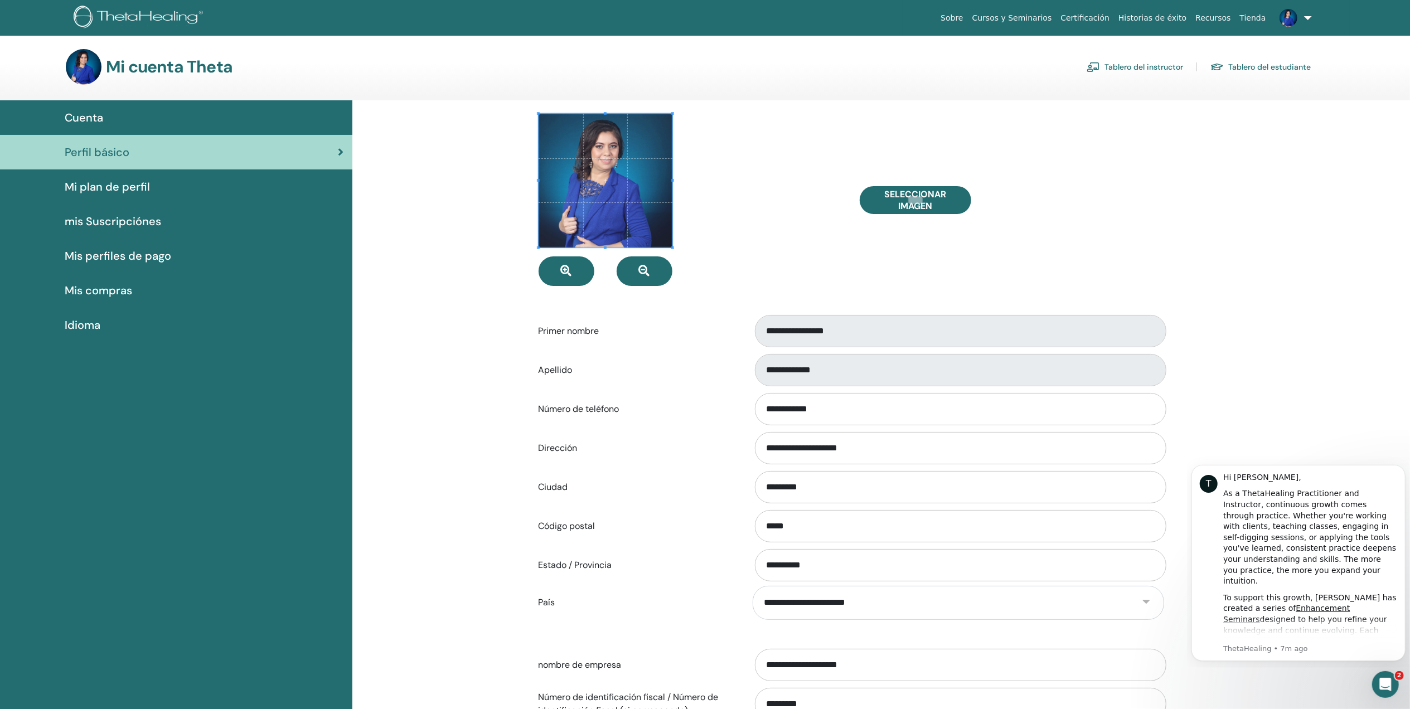
click at [130, 183] on span "Mi plan de perfil" at bounding box center [107, 186] width 85 height 17
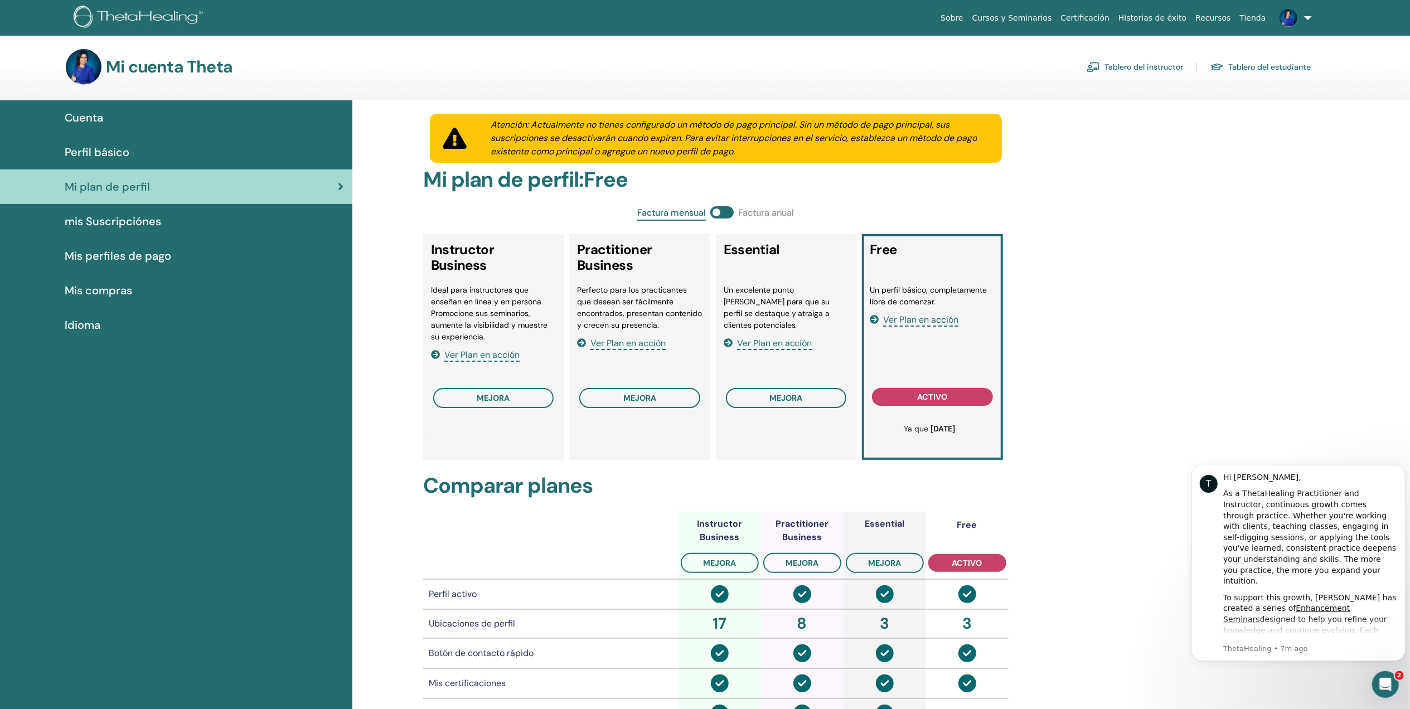
click at [114, 108] on link "Cuenta" at bounding box center [176, 117] width 352 height 35
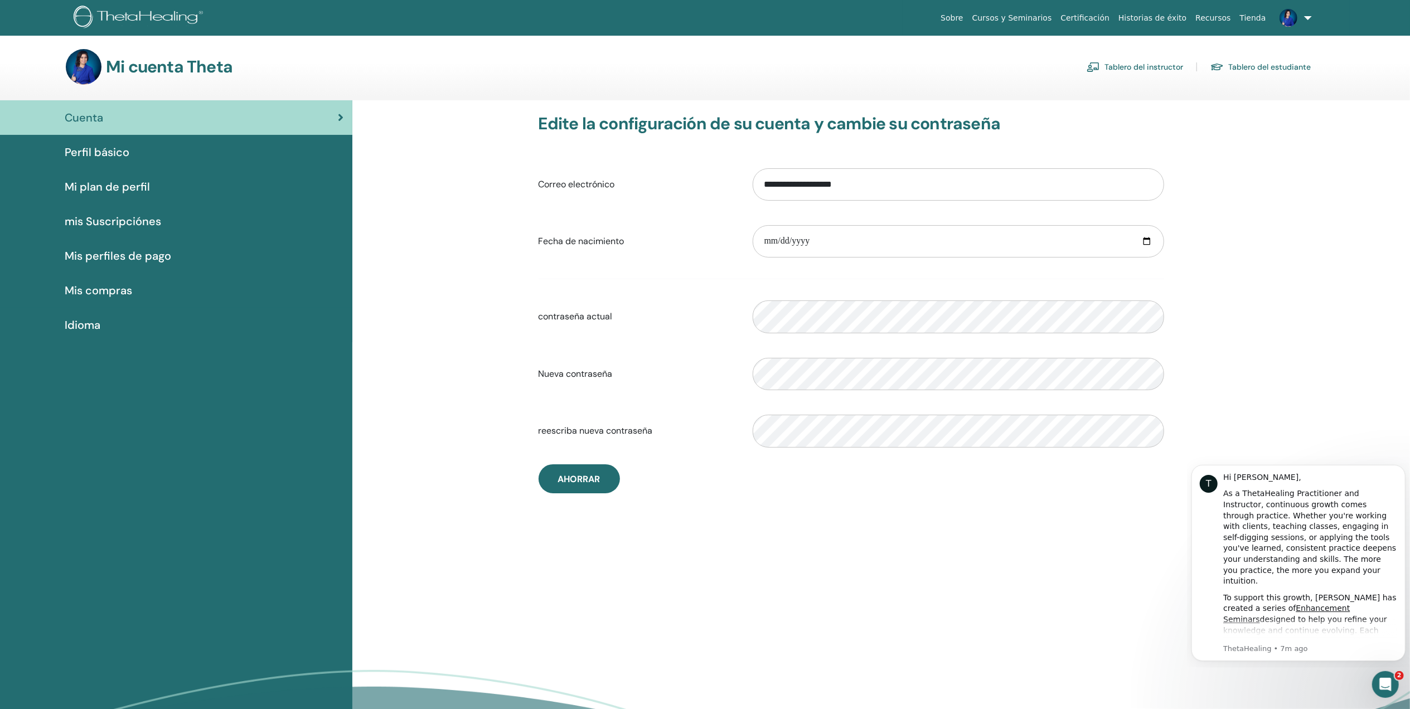
click at [124, 161] on link "Perfil básico" at bounding box center [176, 152] width 352 height 35
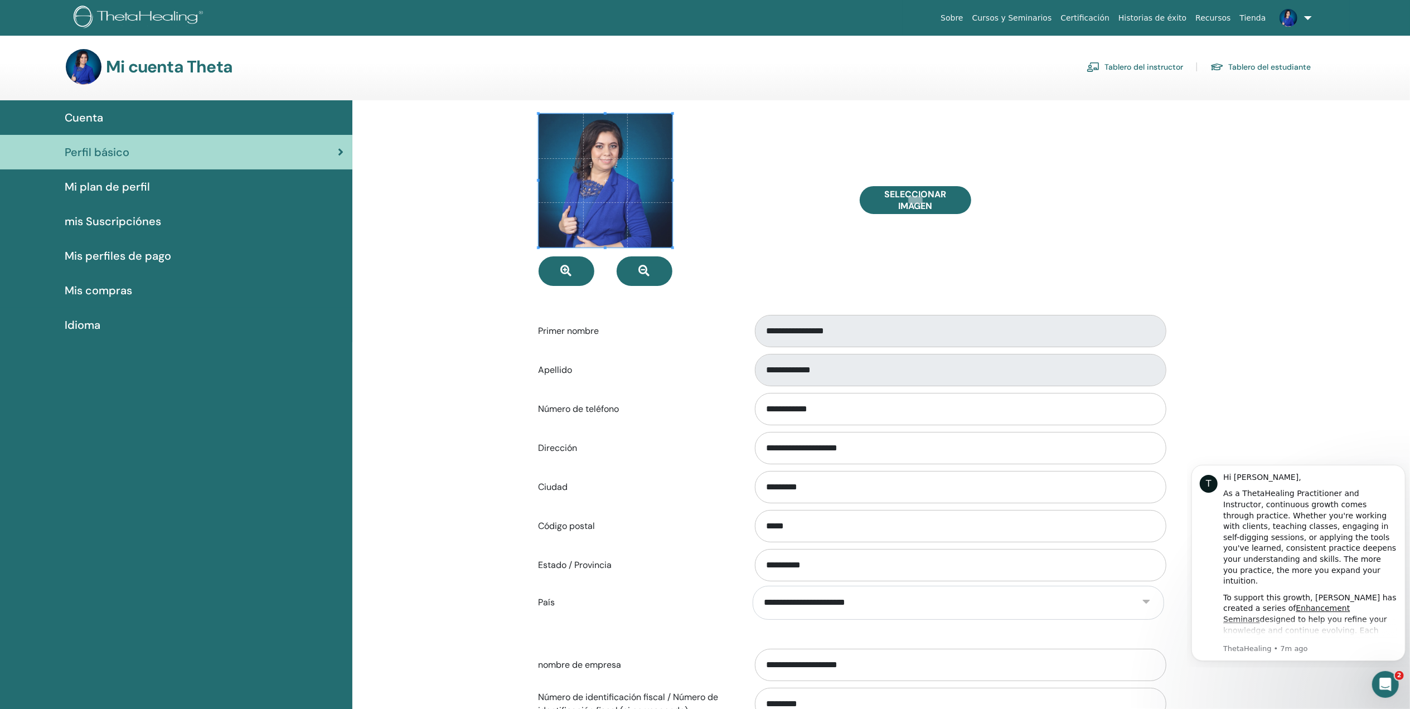
click at [134, 192] on span "Mi plan de perfil" at bounding box center [107, 186] width 85 height 17
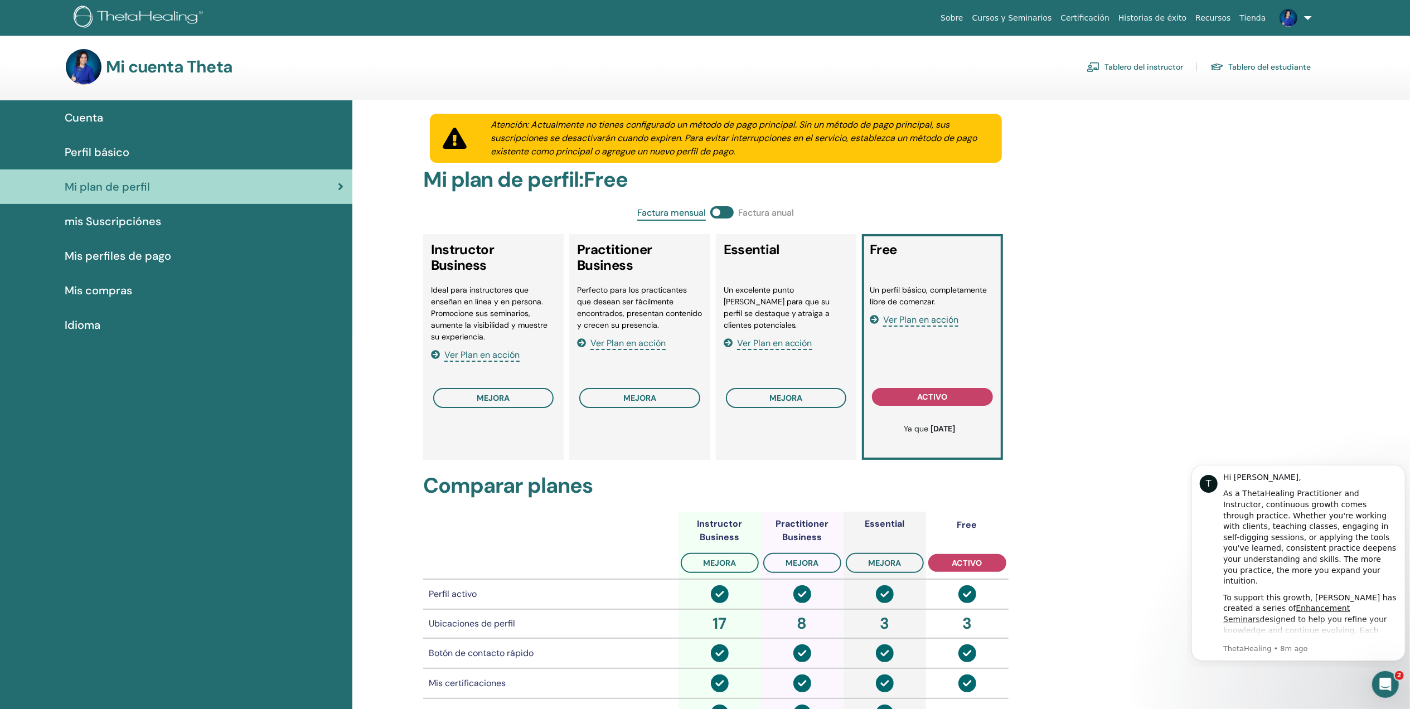
click at [1305, 17] on link at bounding box center [1294, 18] width 46 height 36
click at [1254, 283] on span "Cerrar sesión" at bounding box center [1257, 282] width 48 height 10
